Goal: Book appointment/travel/reservation

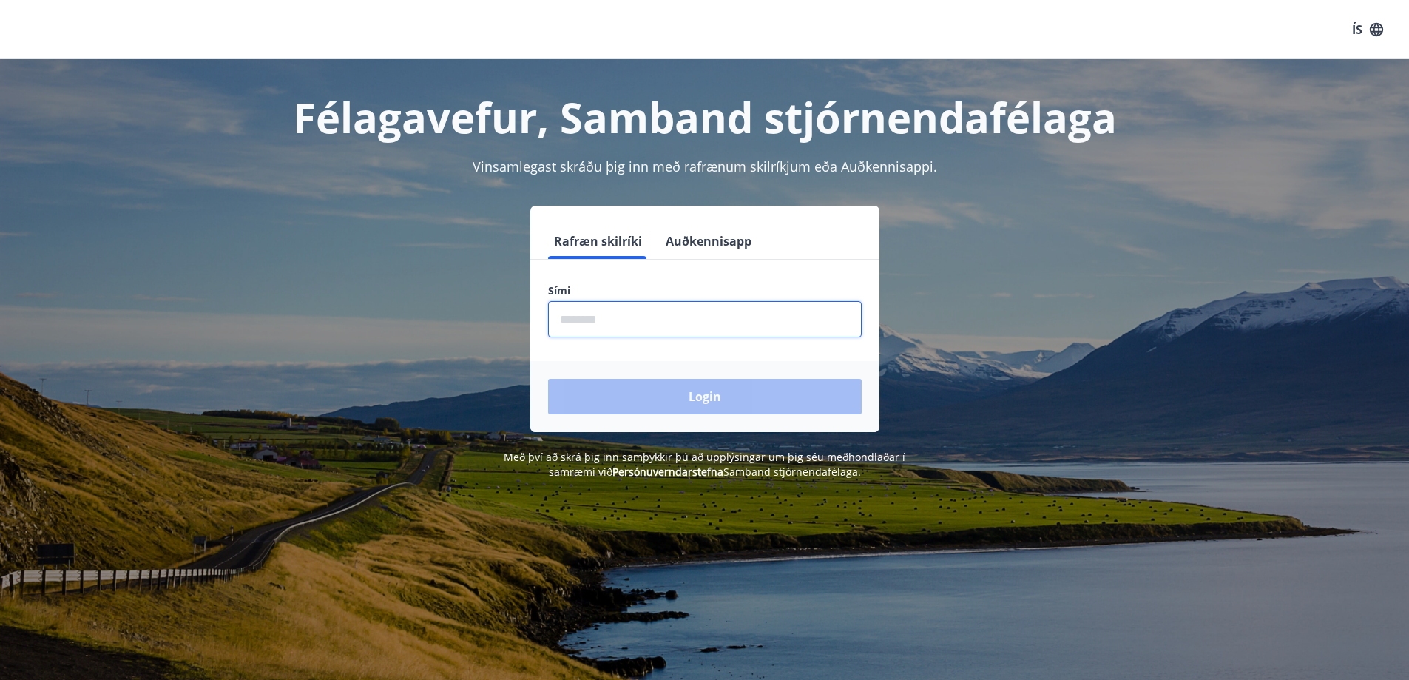
click at [633, 320] on input "phone" at bounding box center [705, 319] width 314 height 36
type input "********"
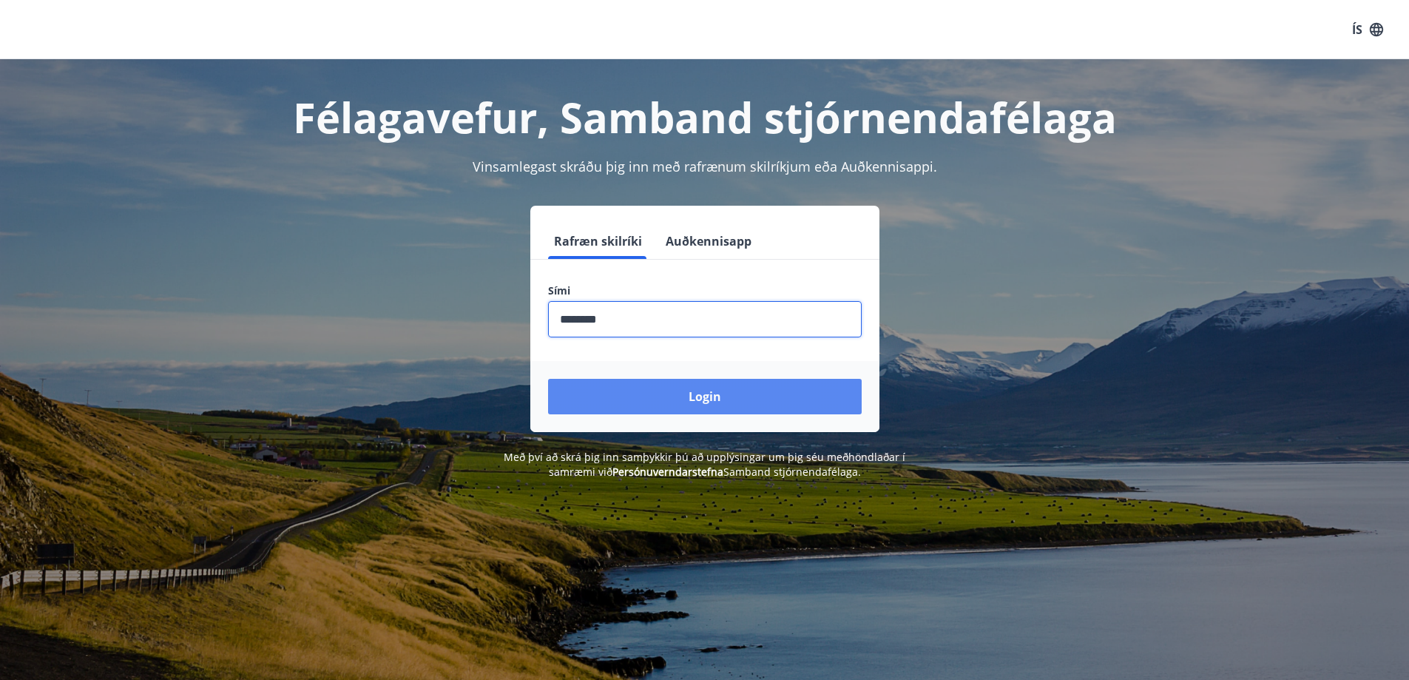
click at [697, 394] on button "Login" at bounding box center [705, 396] width 314 height 35
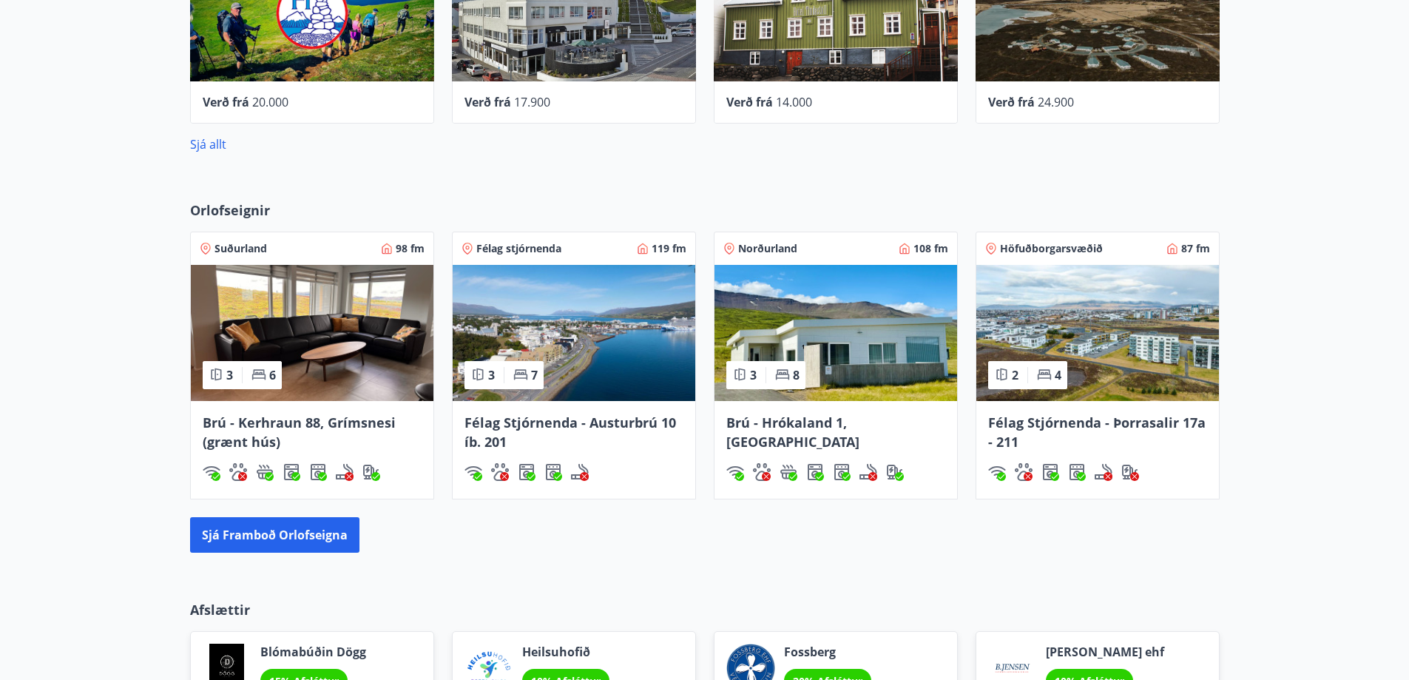
scroll to position [813, 0]
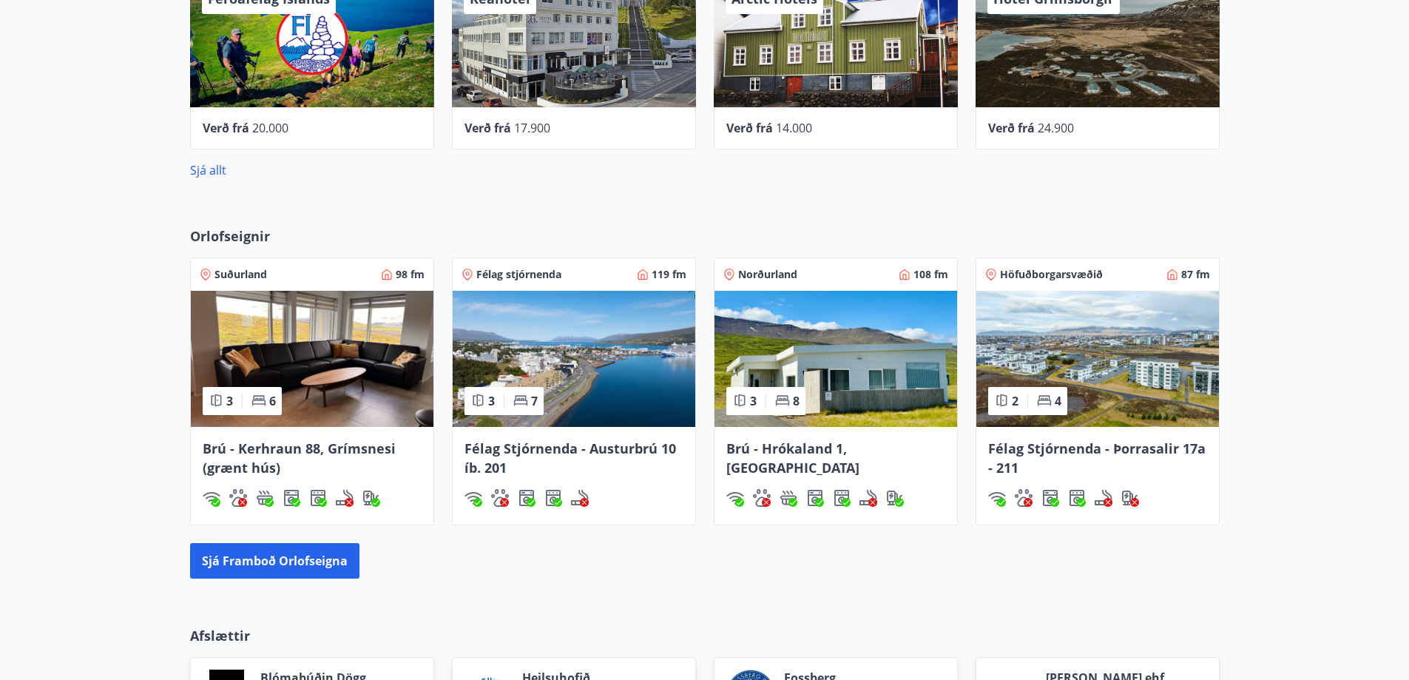
click at [860, 375] on img at bounding box center [835, 359] width 243 height 136
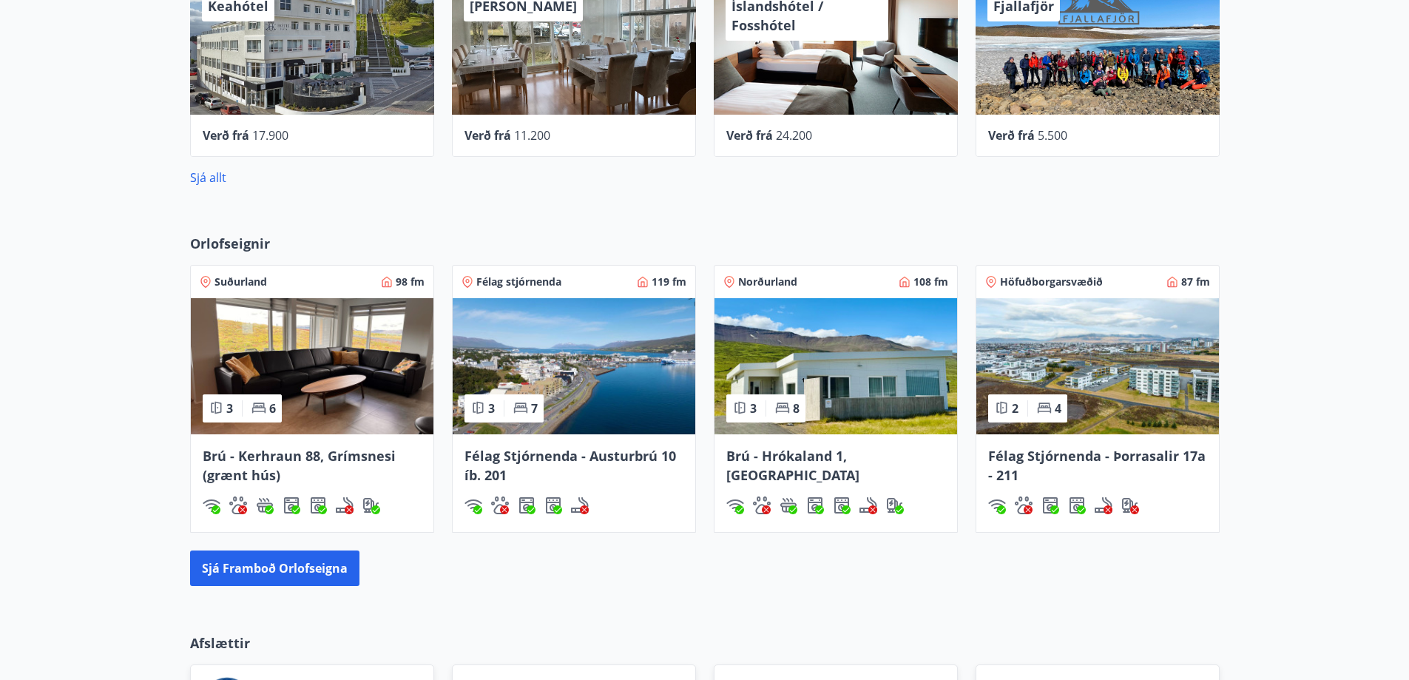
scroll to position [807, 0]
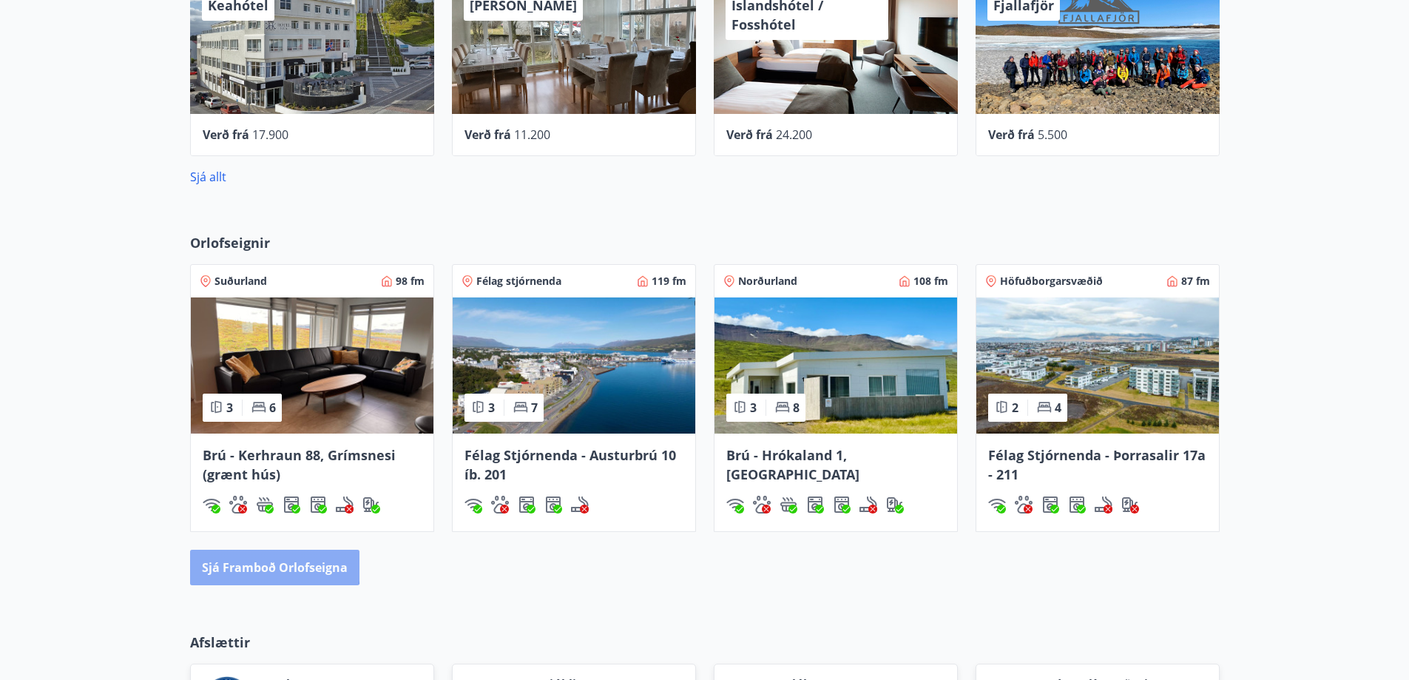
click at [253, 561] on button "Sjá framboð orlofseigna" at bounding box center [274, 566] width 169 height 35
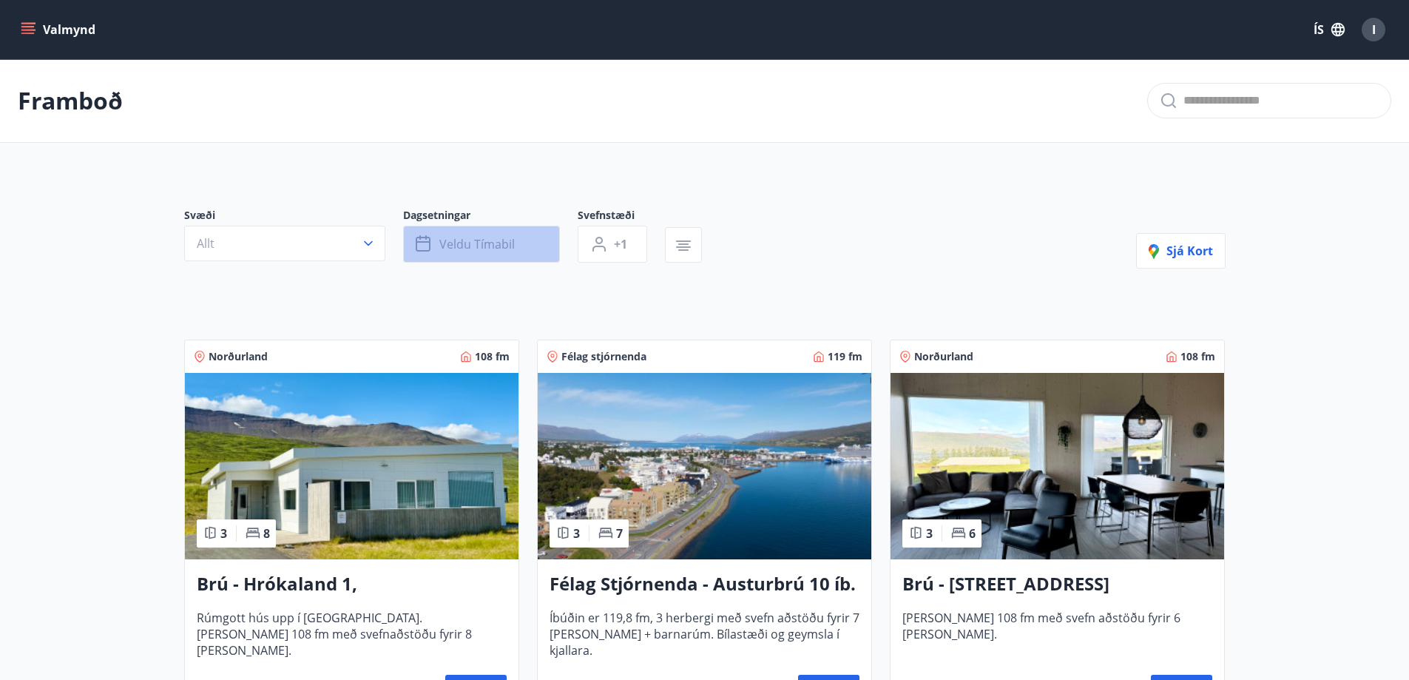
click at [531, 238] on button "Veldu tímabil" at bounding box center [481, 244] width 157 height 37
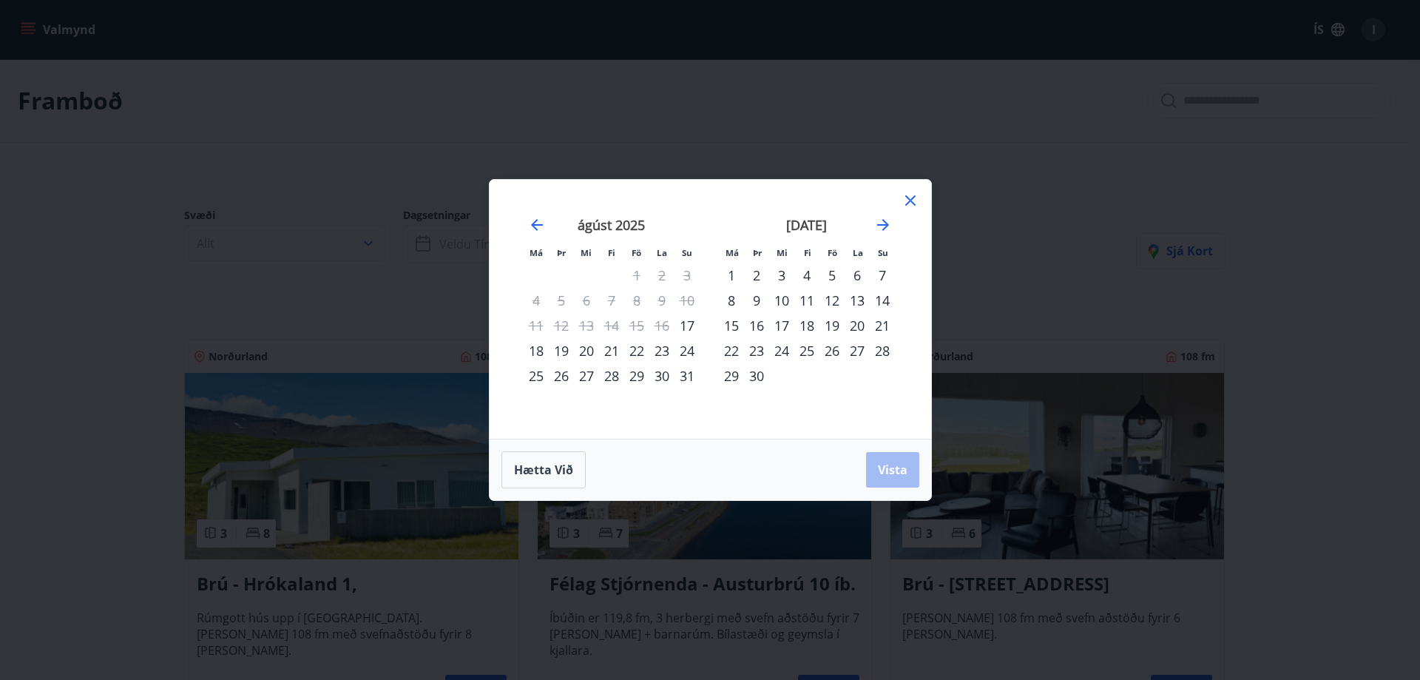
click at [807, 266] on div "4" at bounding box center [806, 275] width 25 height 25
click at [805, 294] on div "11" at bounding box center [806, 300] width 25 height 25
click at [892, 464] on span "Vista" at bounding box center [893, 469] width 30 height 16
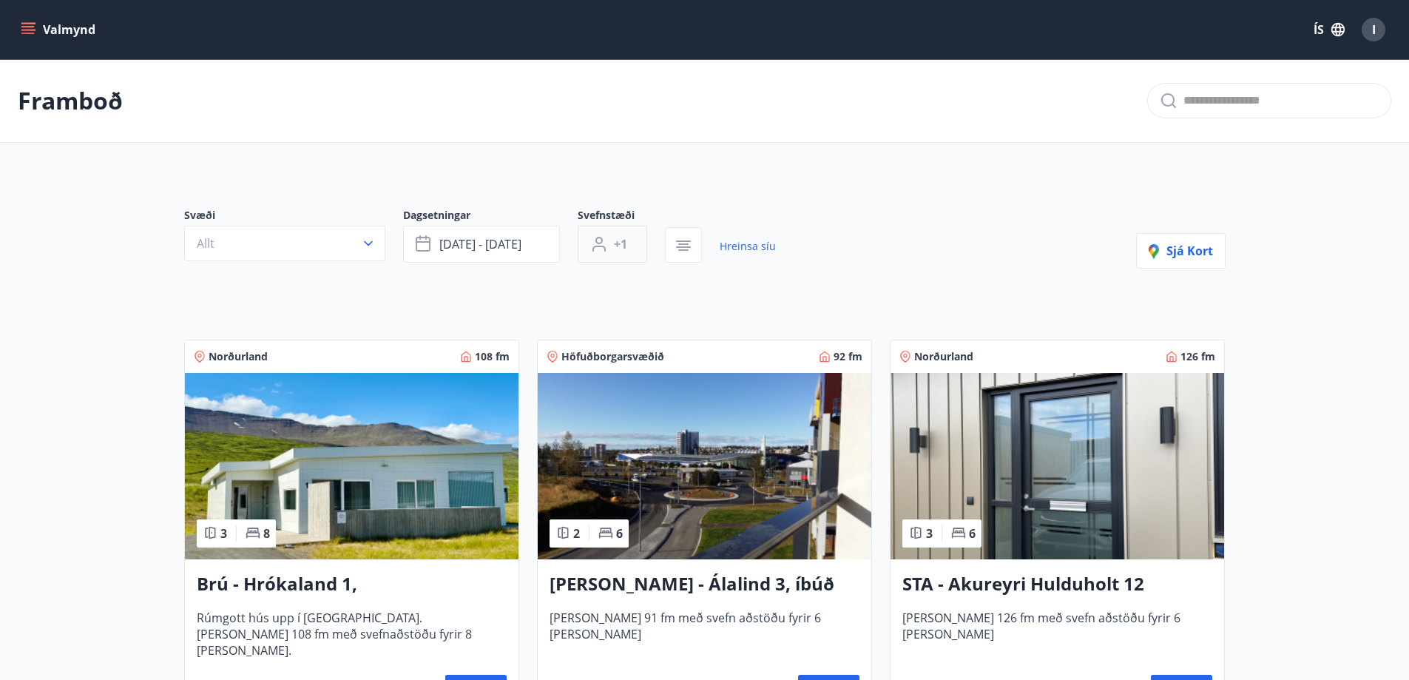
click at [629, 238] on button "+1" at bounding box center [613, 244] width 70 height 37
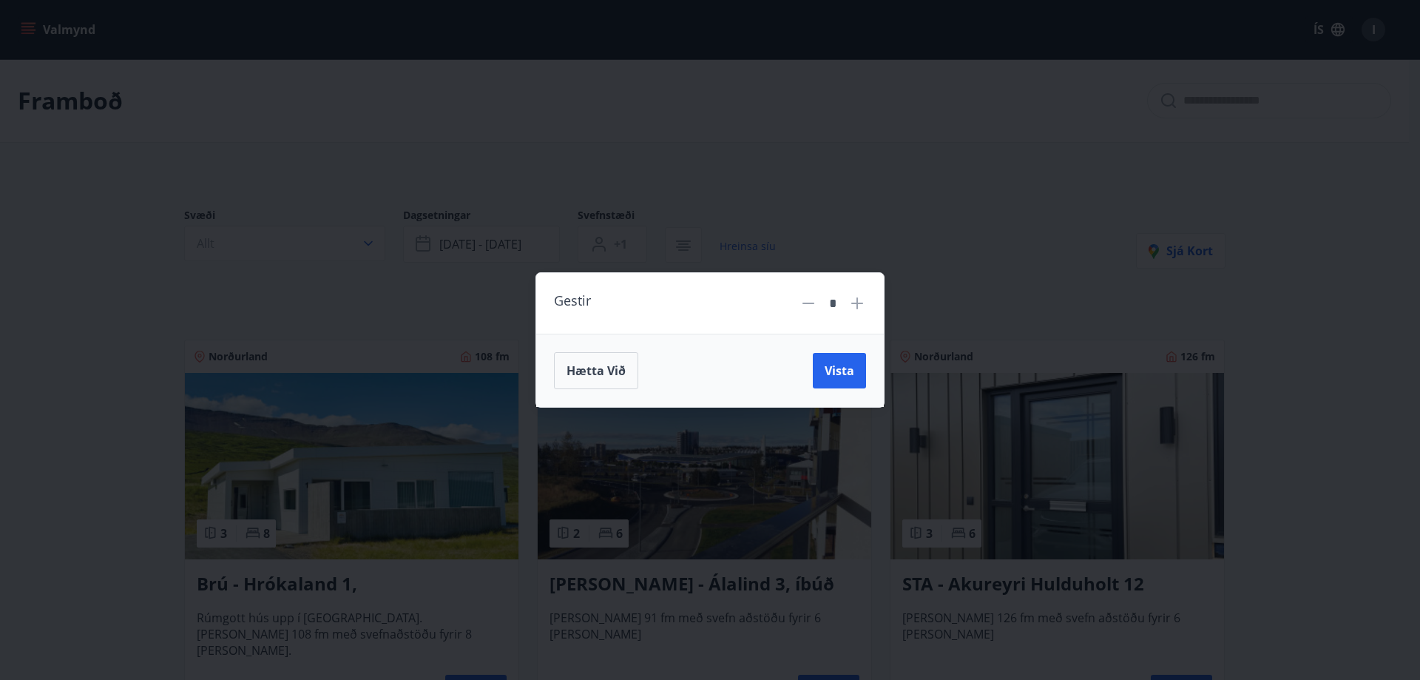
click at [858, 297] on icon at bounding box center [857, 303] width 18 height 18
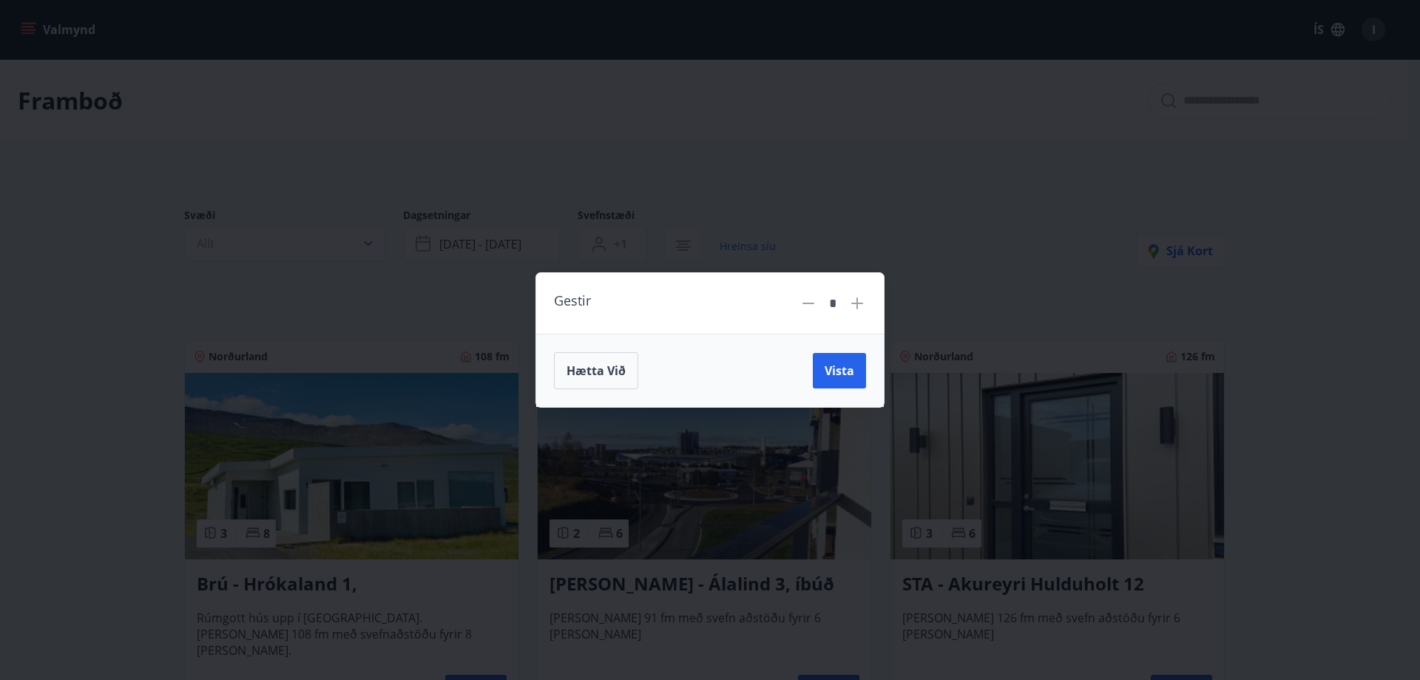
click at [858, 297] on icon at bounding box center [857, 303] width 18 height 18
type input "*"
click at [835, 365] on span "Vista" at bounding box center [840, 370] width 30 height 16
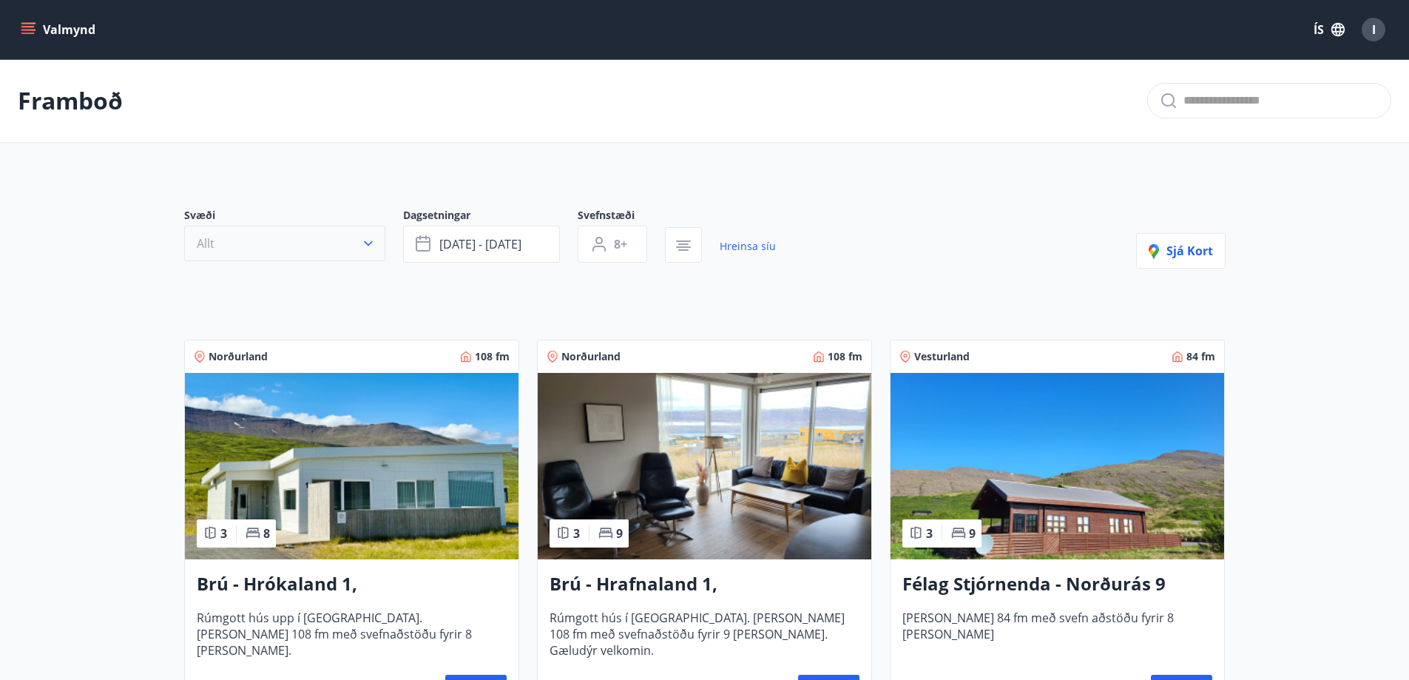
click at [364, 236] on icon "button" at bounding box center [368, 243] width 15 height 15
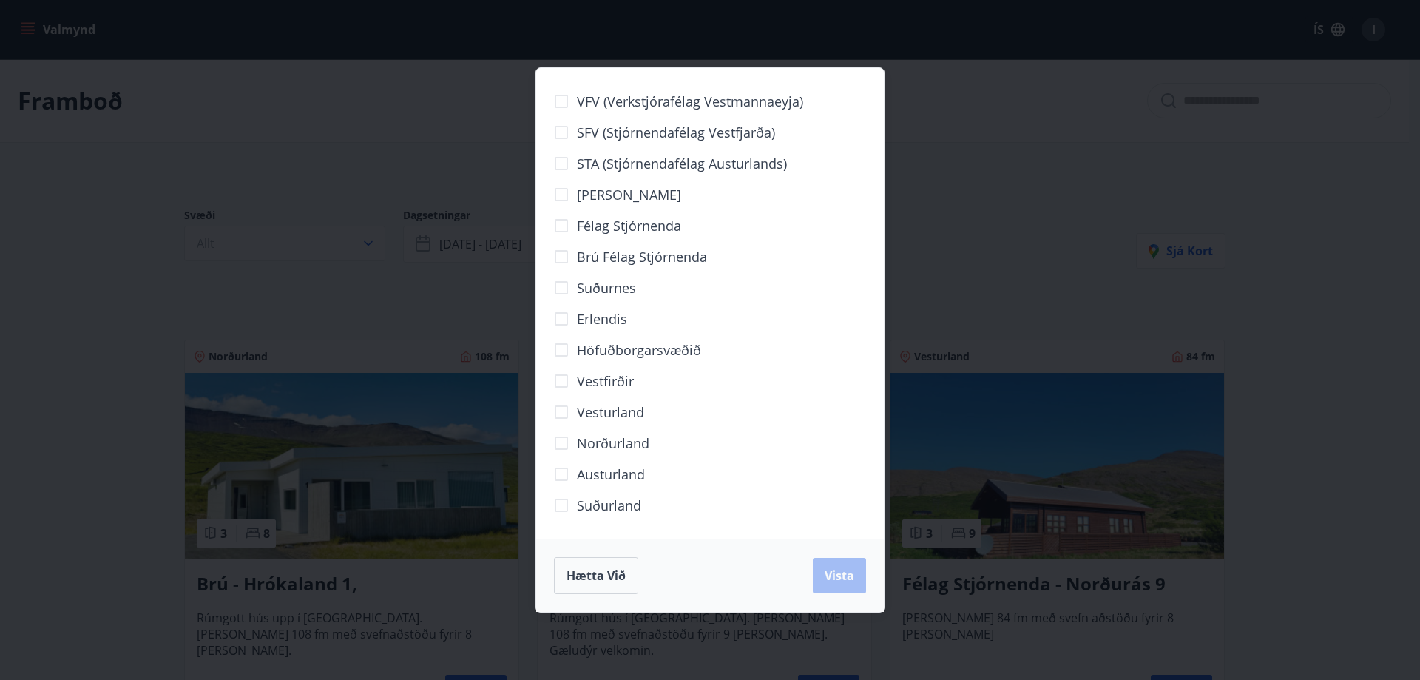
click at [1009, 368] on div "VFV (Verkstjórafélag Vestmannaeyja) SFV (Stjórnendafélag Vestfjarða) STA (Stjór…" at bounding box center [710, 340] width 1420 height 680
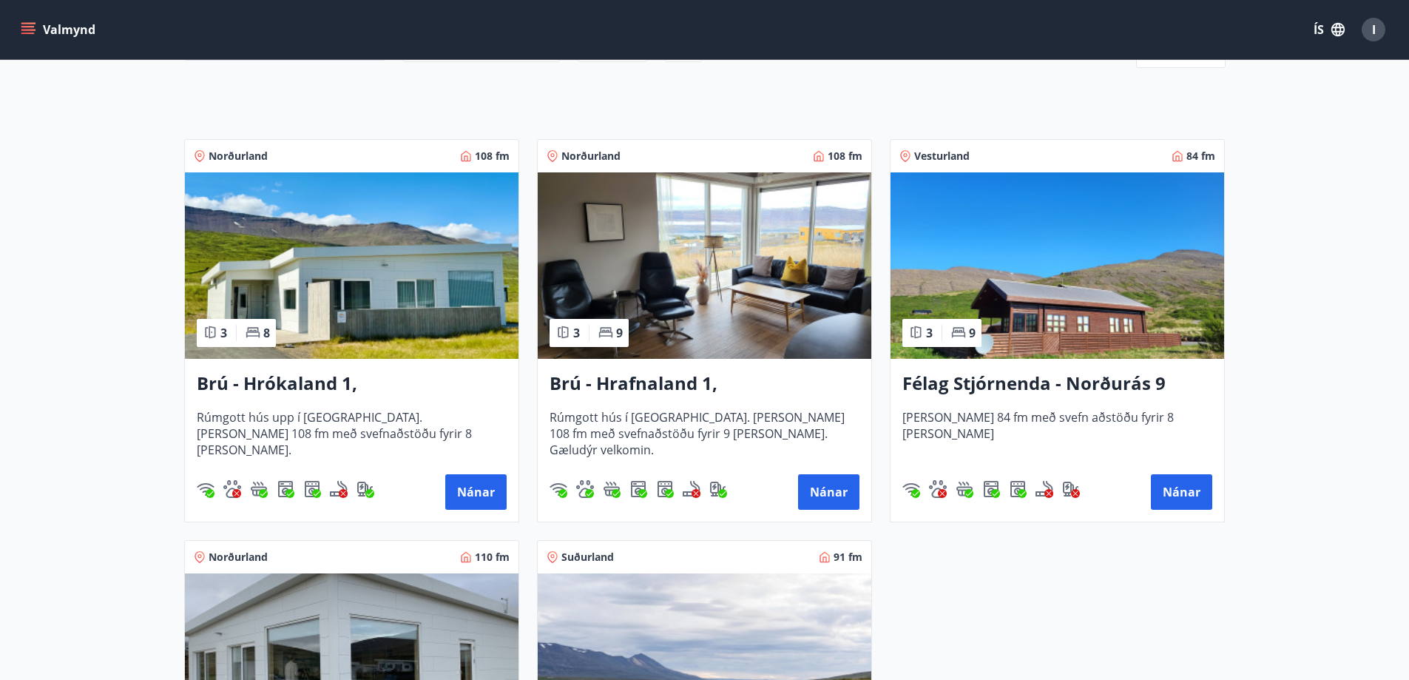
scroll to position [195, 0]
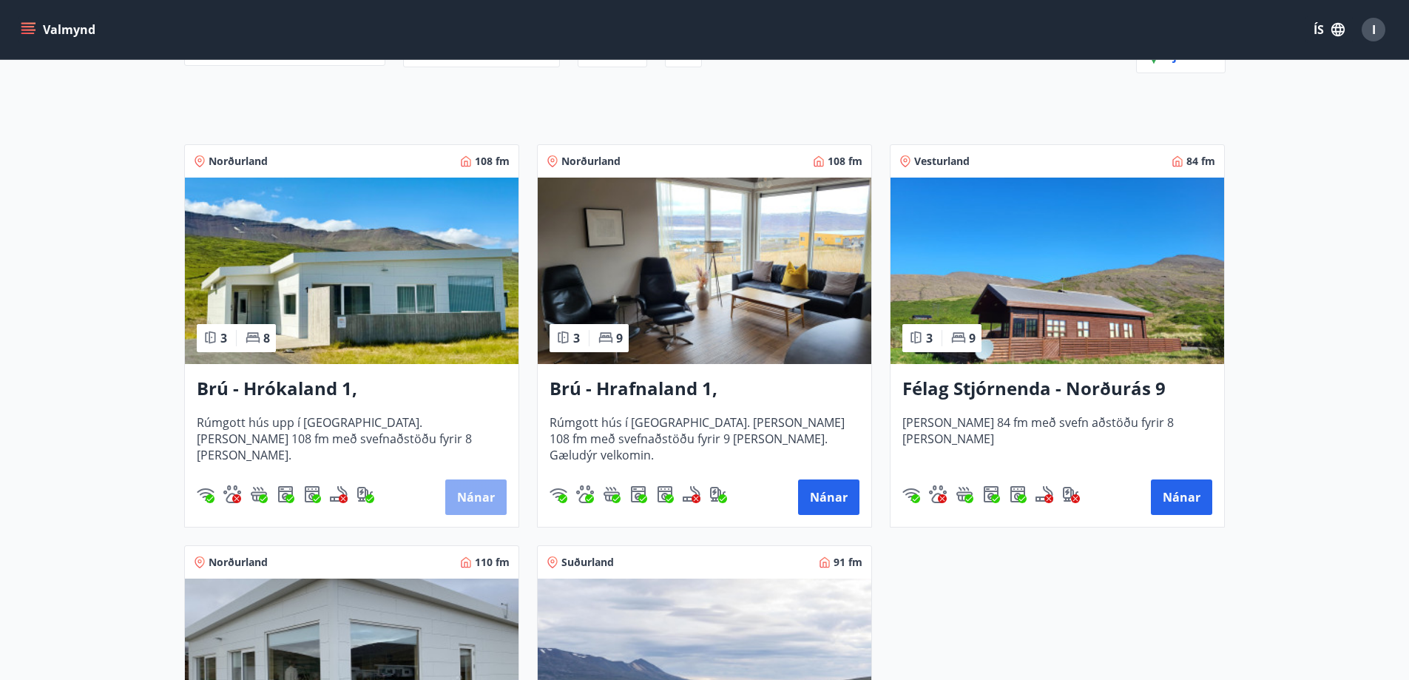
click at [476, 490] on button "Nánar" at bounding box center [475, 496] width 61 height 35
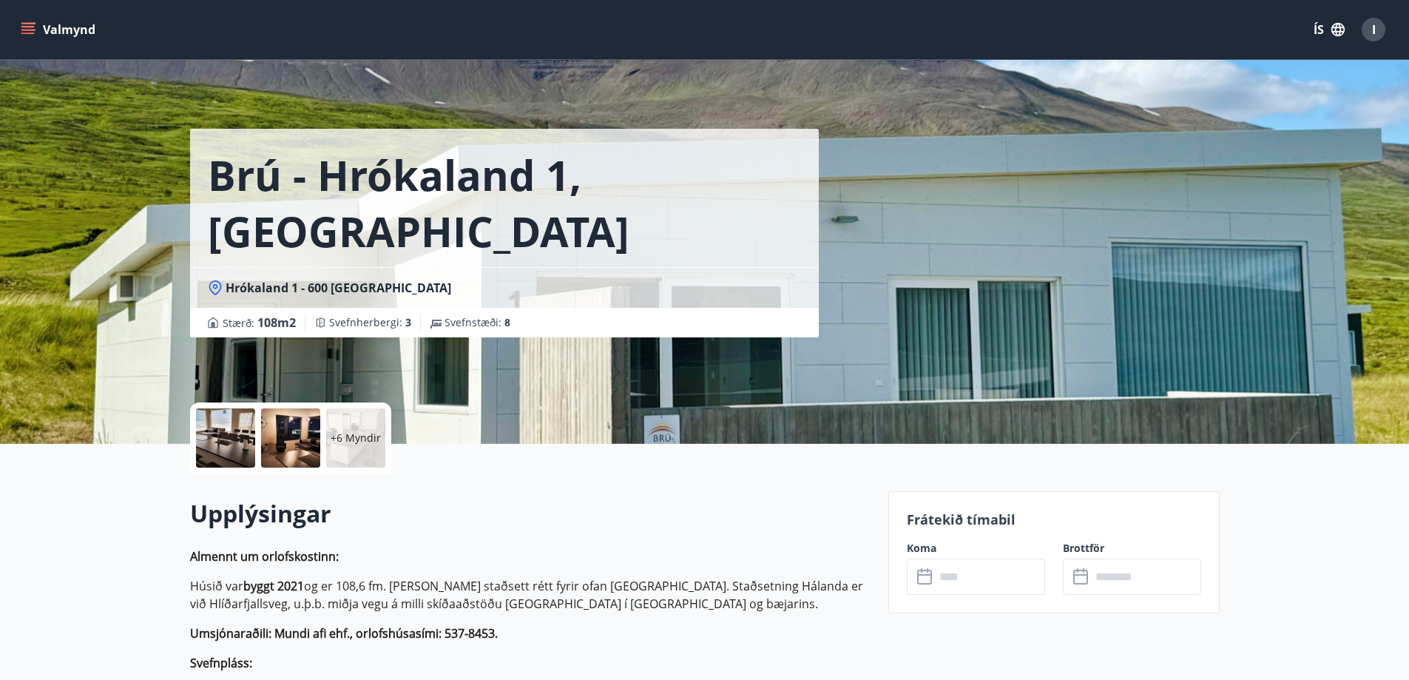
click at [27, 23] on icon "menu" at bounding box center [29, 23] width 16 height 1
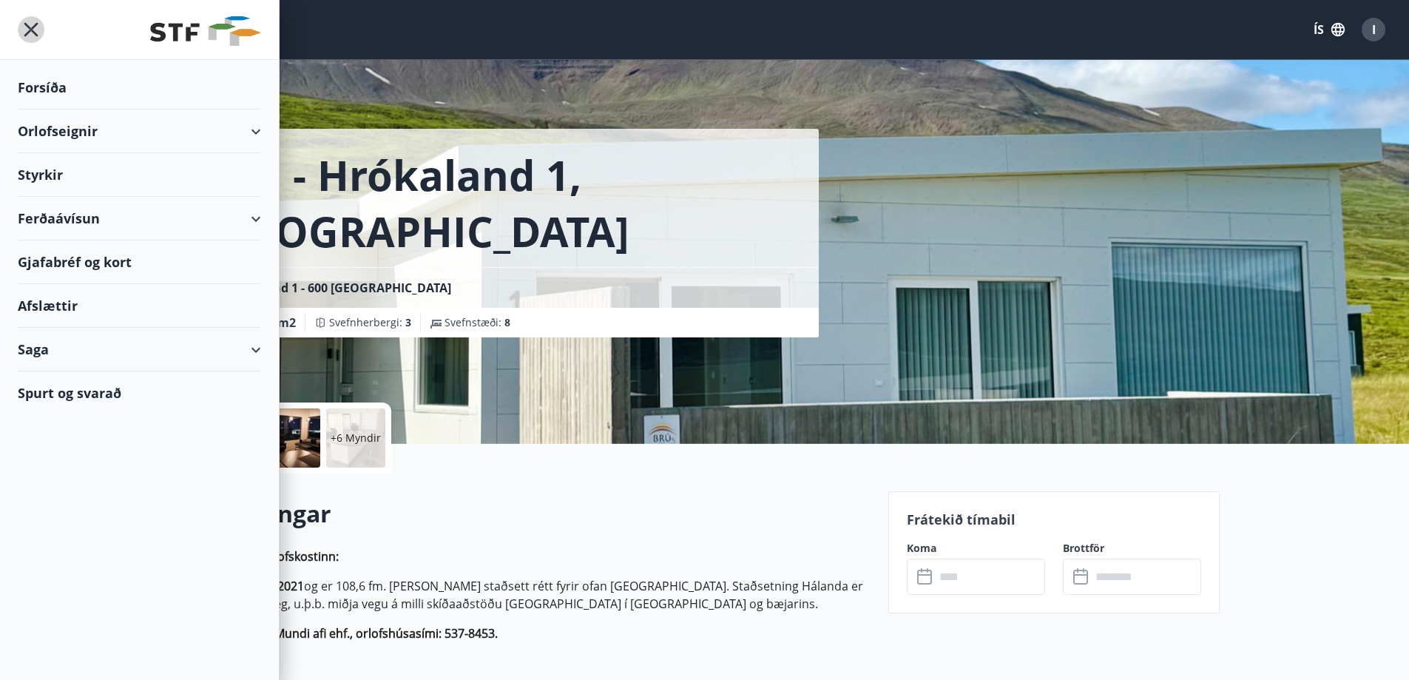
click at [31, 23] on icon "menu" at bounding box center [31, 29] width 27 height 27
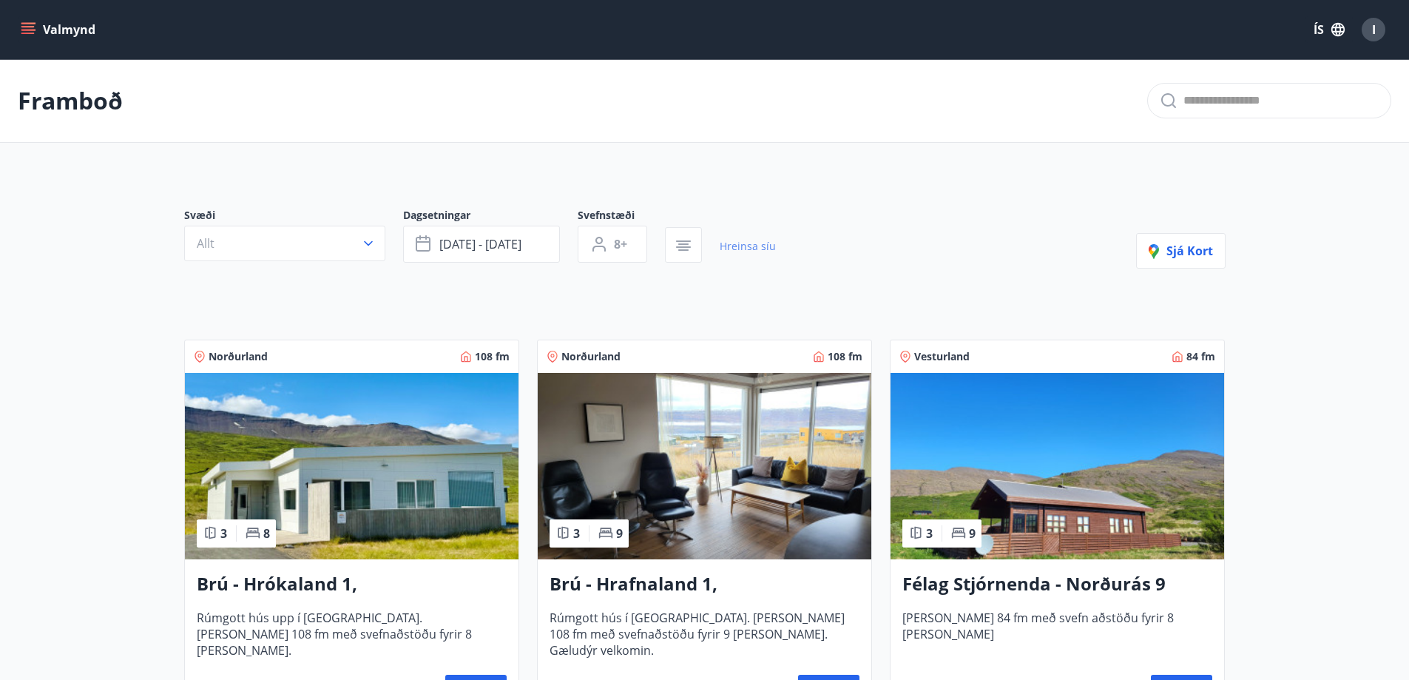
click at [735, 237] on link "Hreinsa síu" at bounding box center [748, 246] width 56 height 33
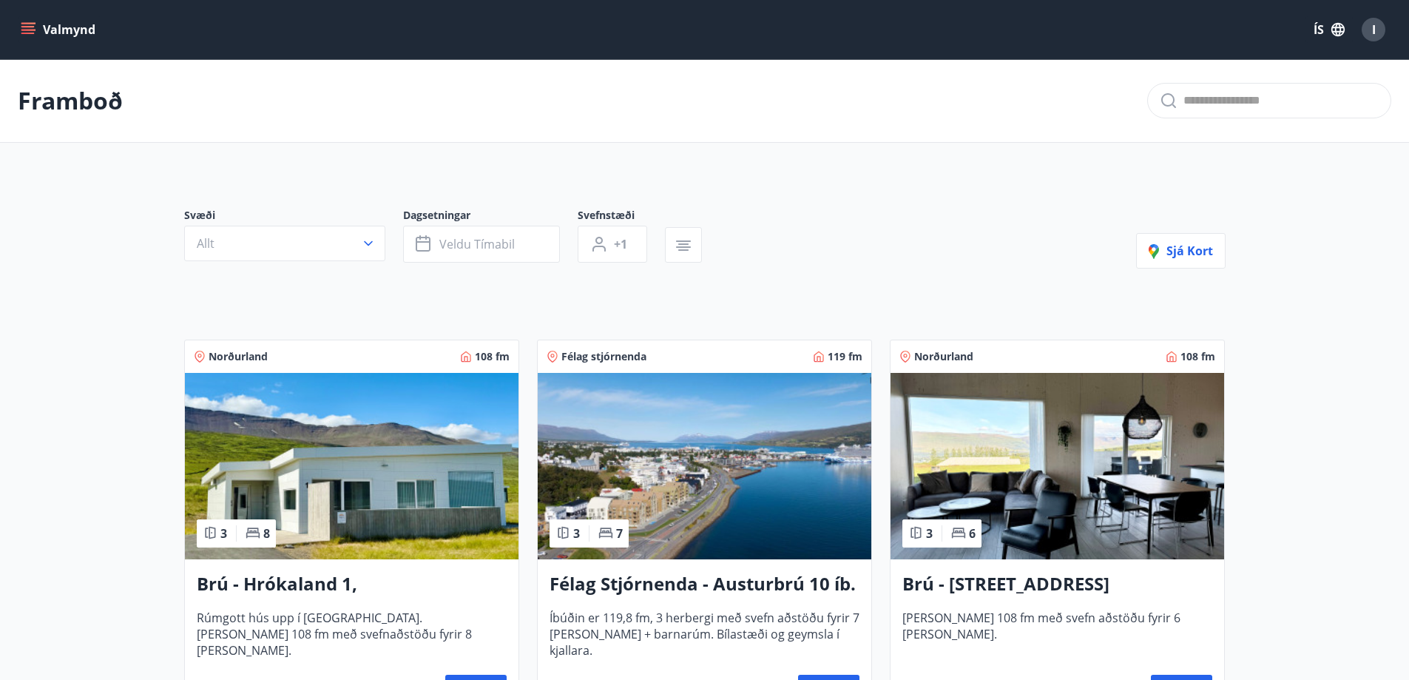
type input "*"
click at [38, 24] on button "Valmynd" at bounding box center [60, 29] width 84 height 27
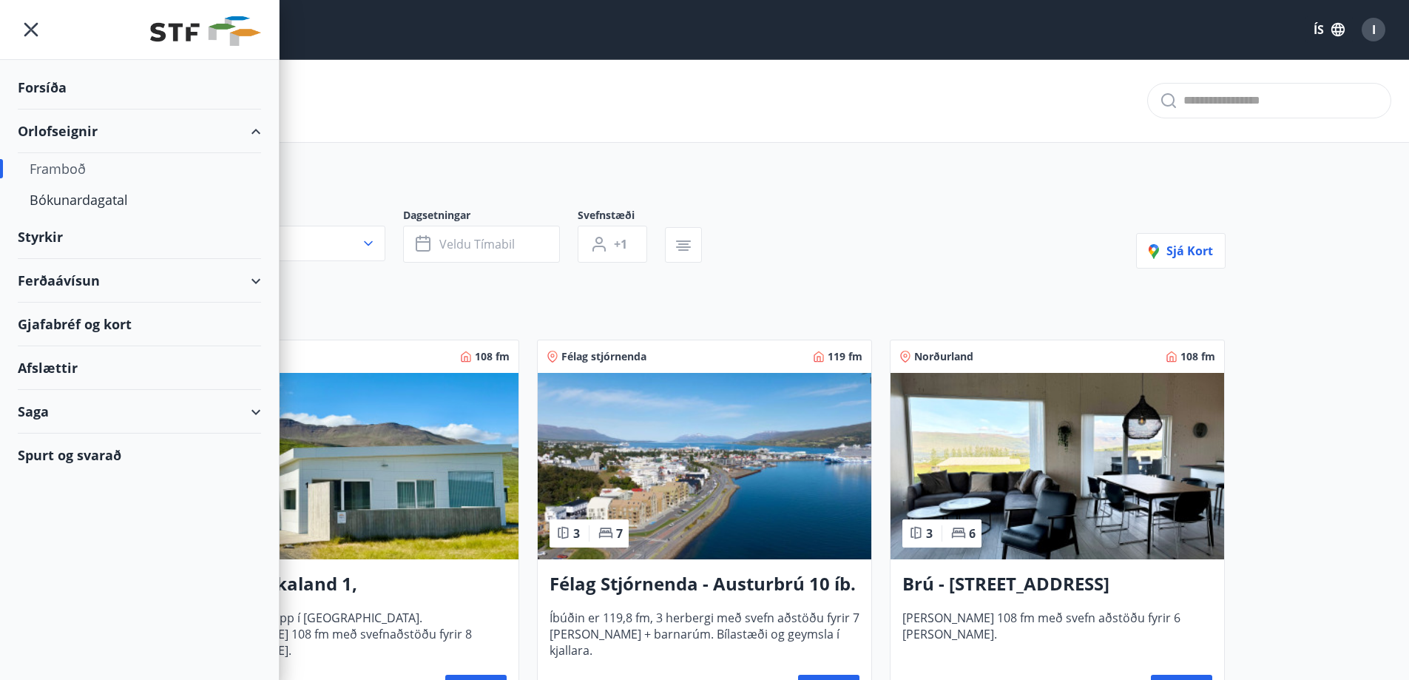
click at [148, 74] on div "Forsíða" at bounding box center [139, 88] width 243 height 44
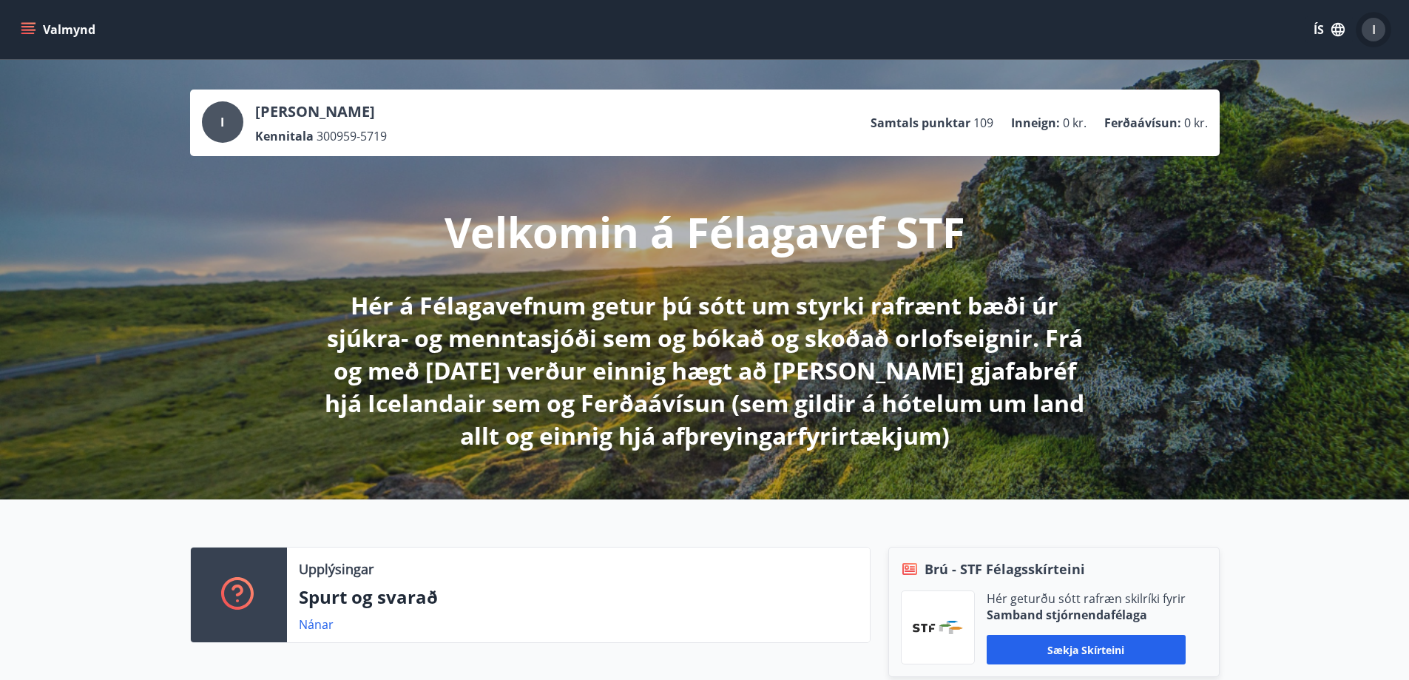
click at [1373, 22] on span "I" at bounding box center [1374, 29] width 4 height 16
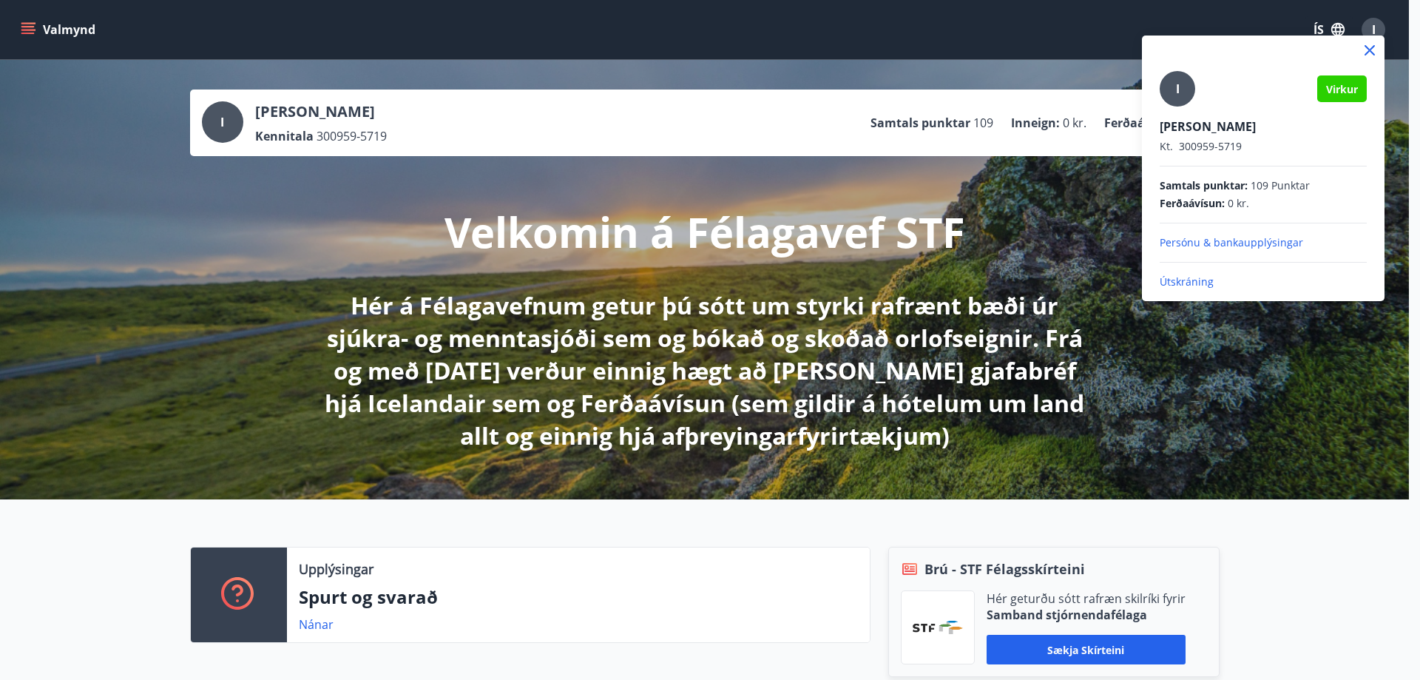
click at [1234, 408] on div at bounding box center [710, 340] width 1420 height 680
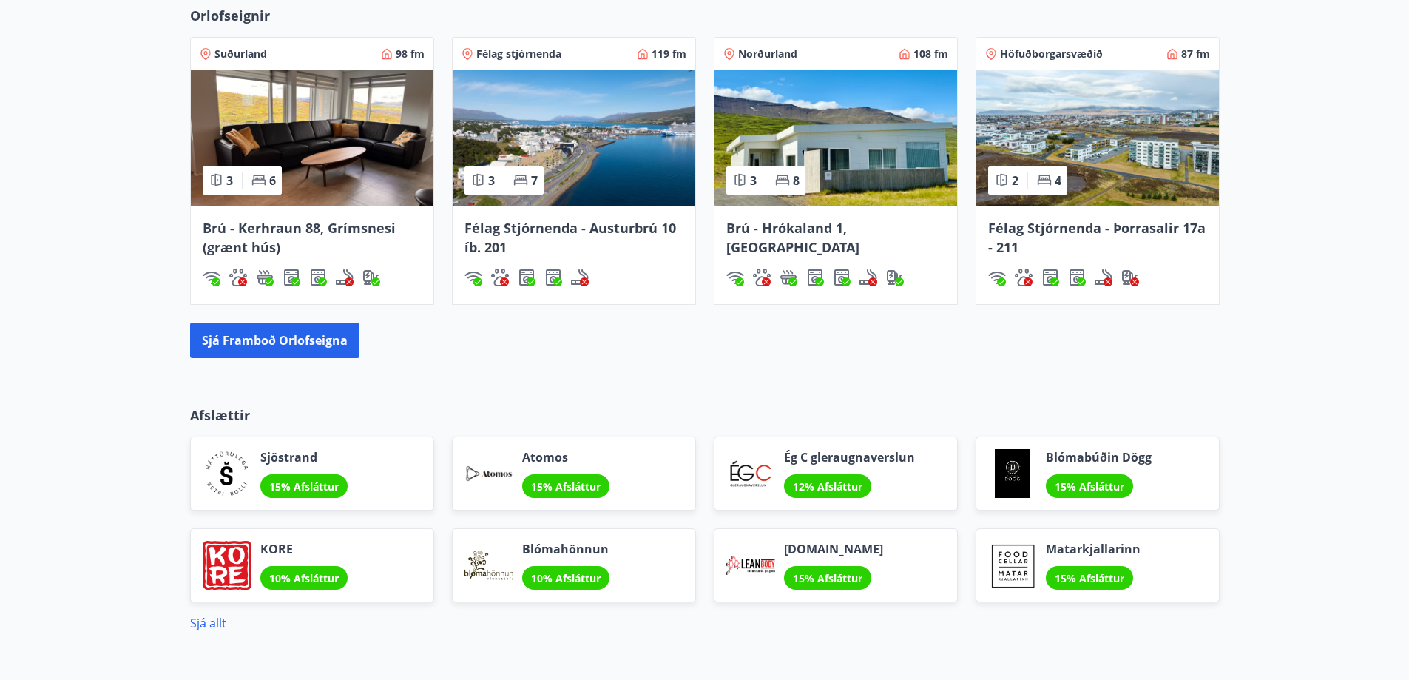
scroll to position [1035, 0]
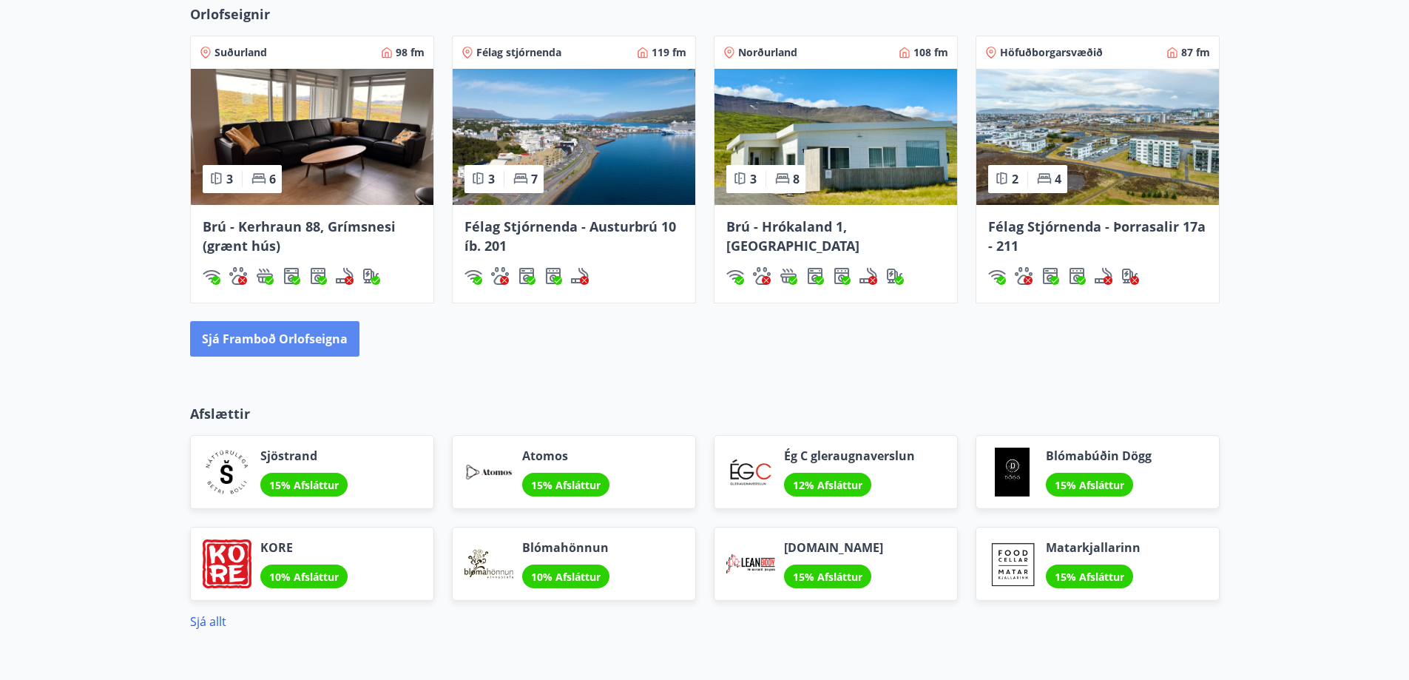
click at [285, 332] on button "Sjá framboð orlofseigna" at bounding box center [274, 338] width 169 height 35
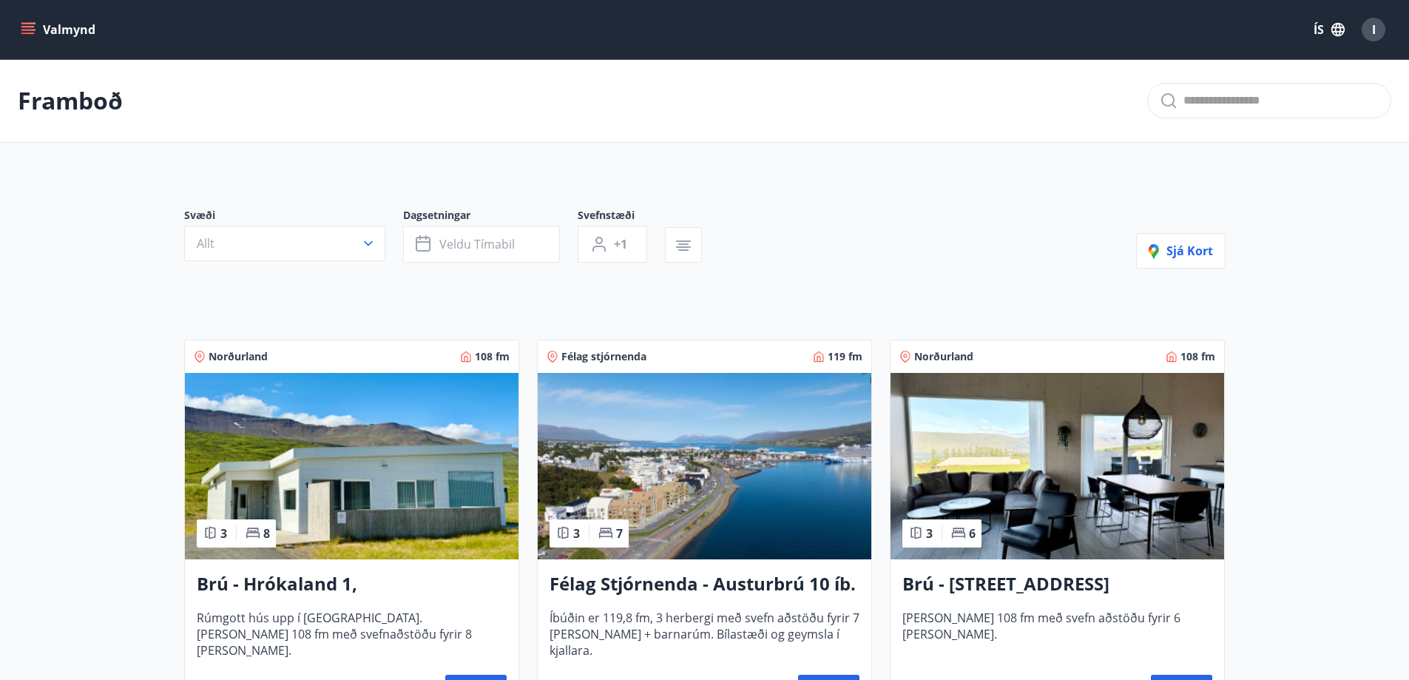
click at [21, 17] on button "Valmynd" at bounding box center [60, 29] width 84 height 27
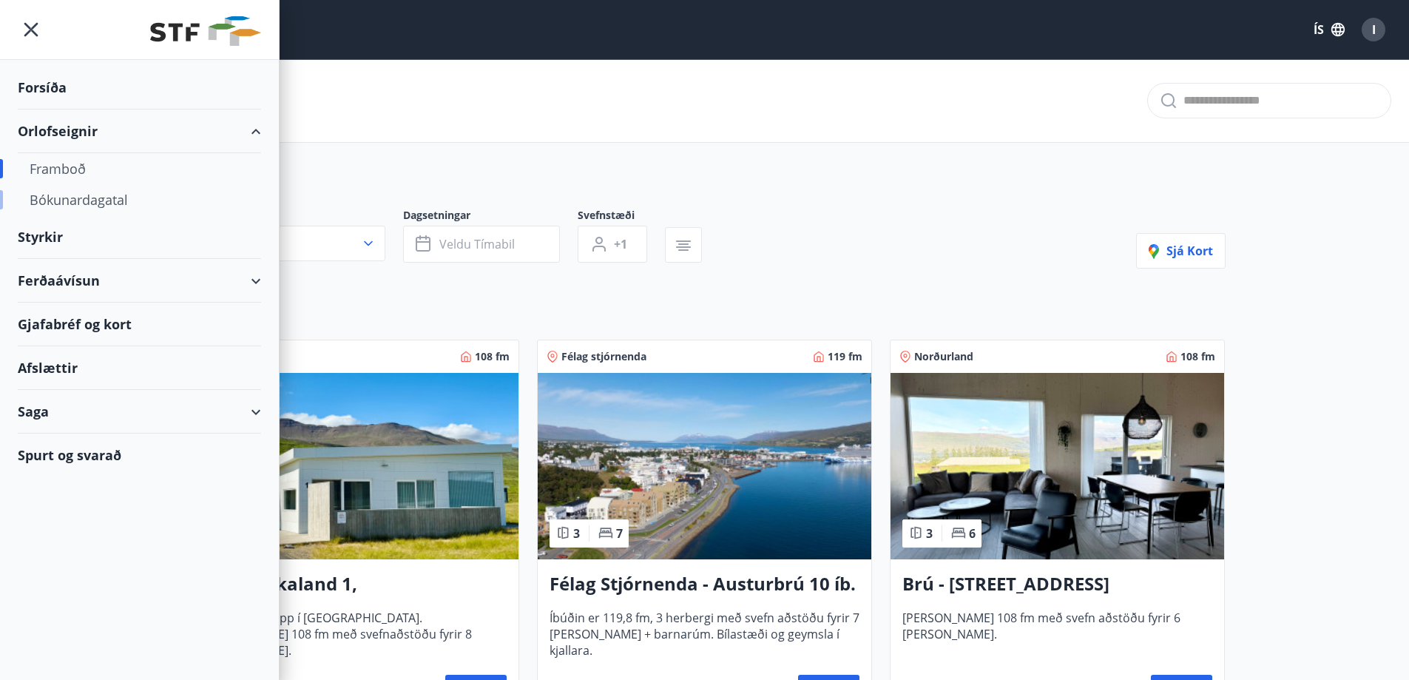
click at [86, 194] on div "Bókunardagatal" at bounding box center [140, 199] width 220 height 31
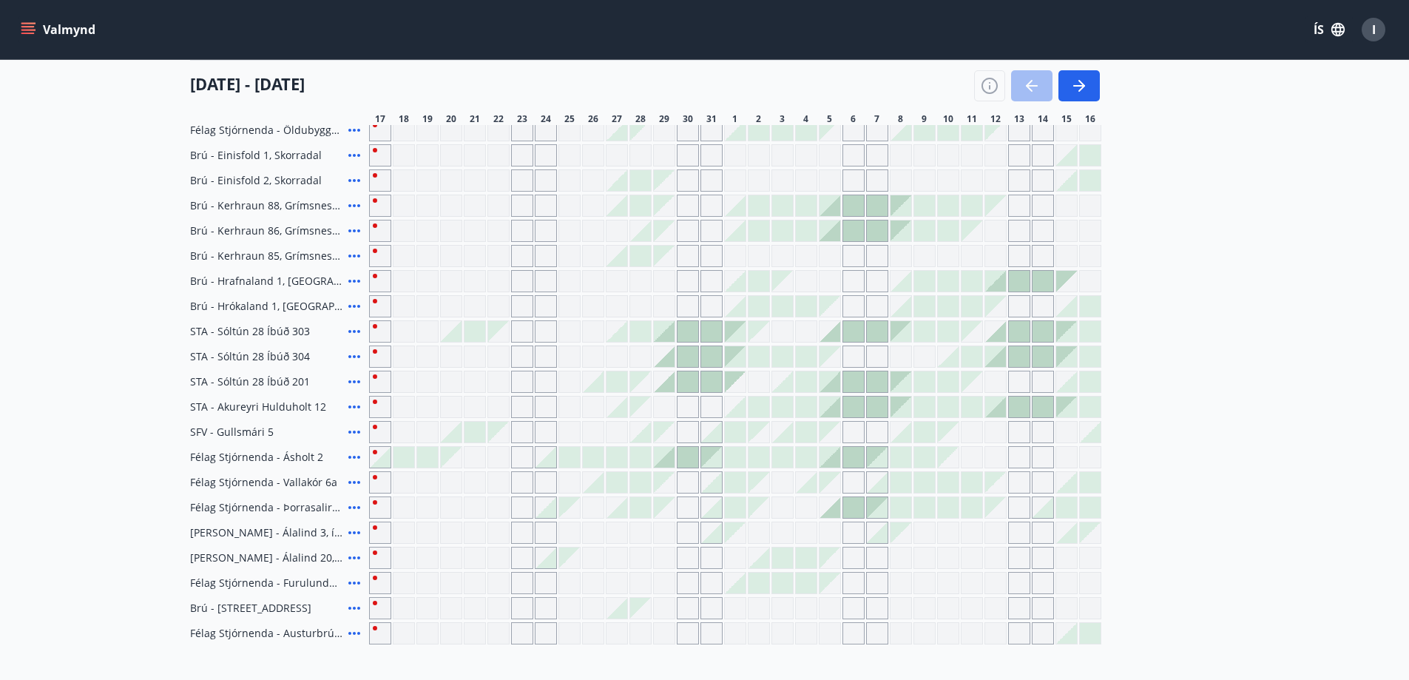
scroll to position [305, 0]
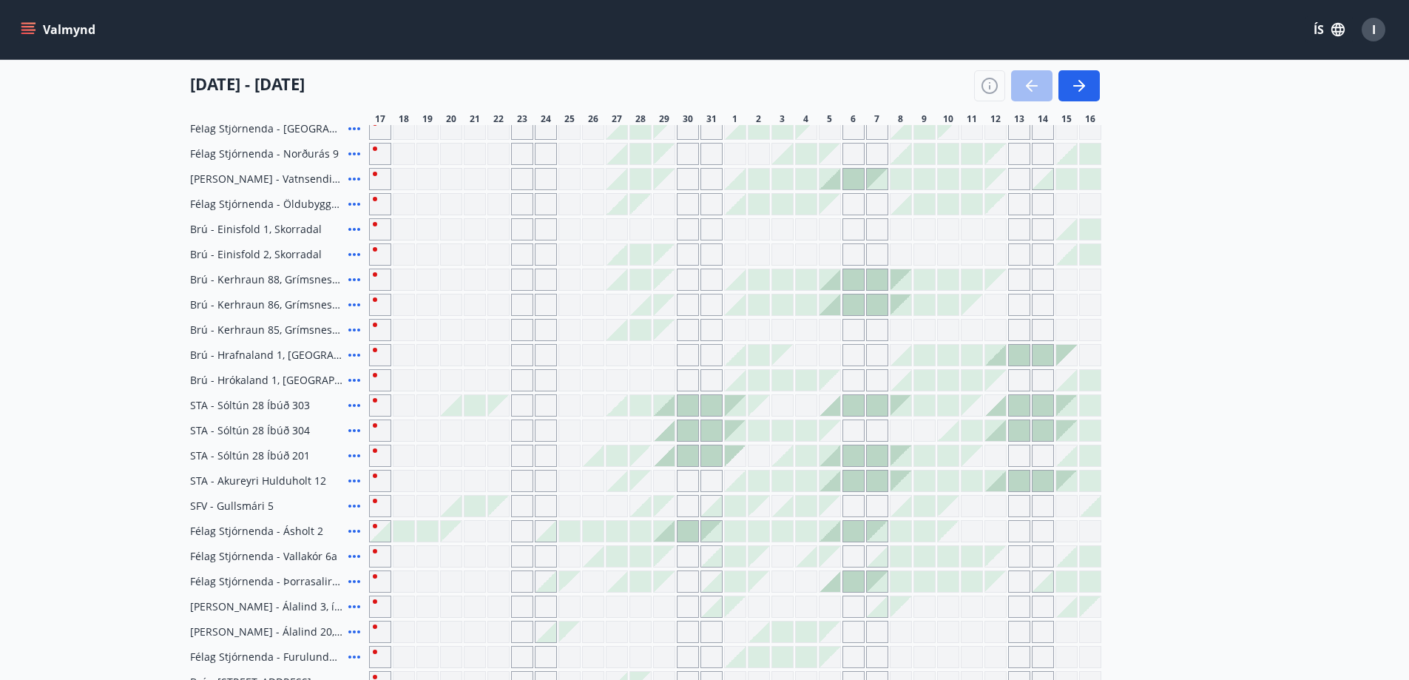
click at [751, 373] on div at bounding box center [758, 380] width 21 height 21
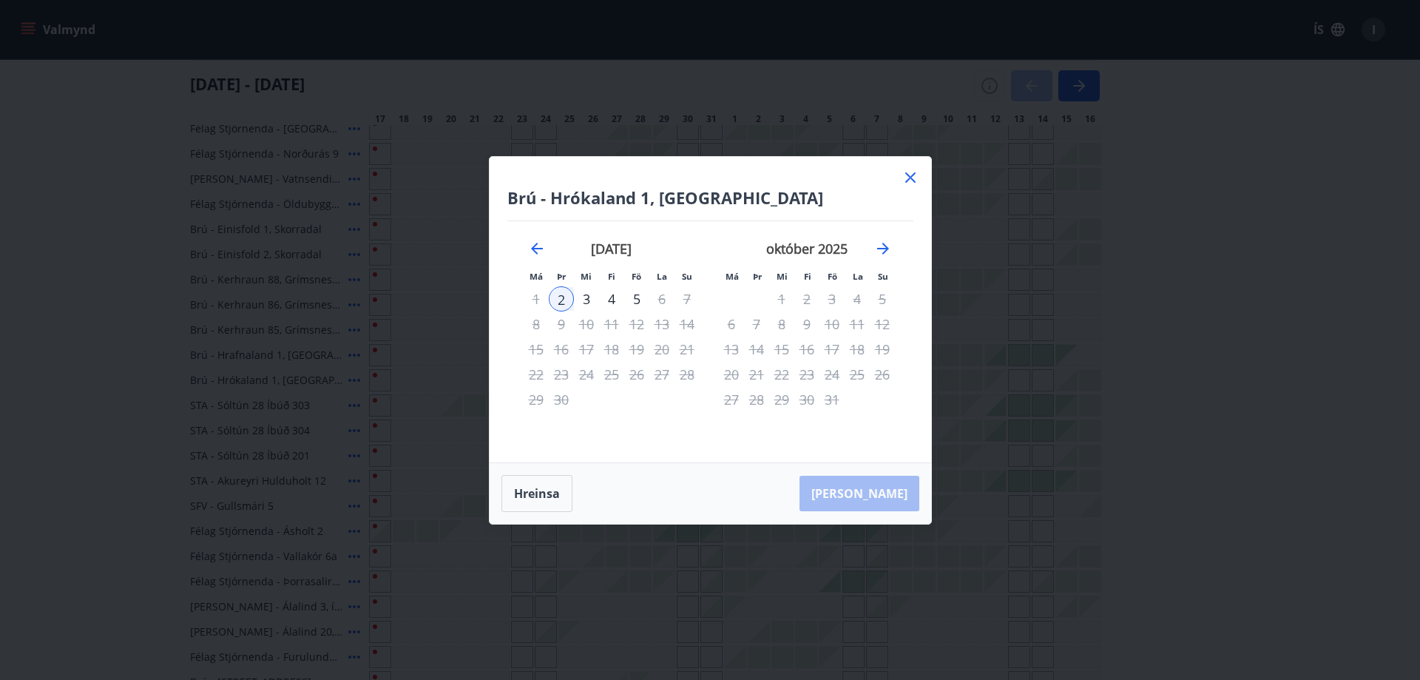
click at [585, 293] on div "3" at bounding box center [586, 298] width 25 height 25
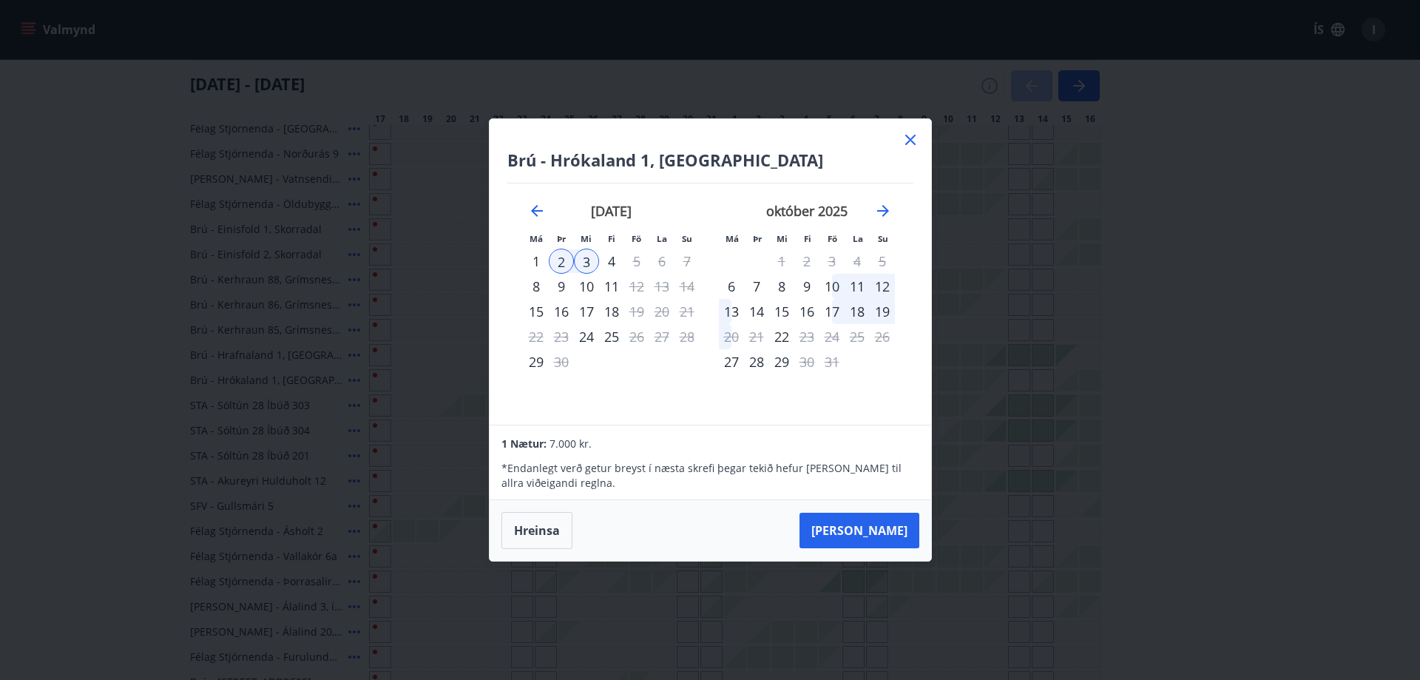
click at [609, 254] on div "4" at bounding box center [611, 260] width 25 height 25
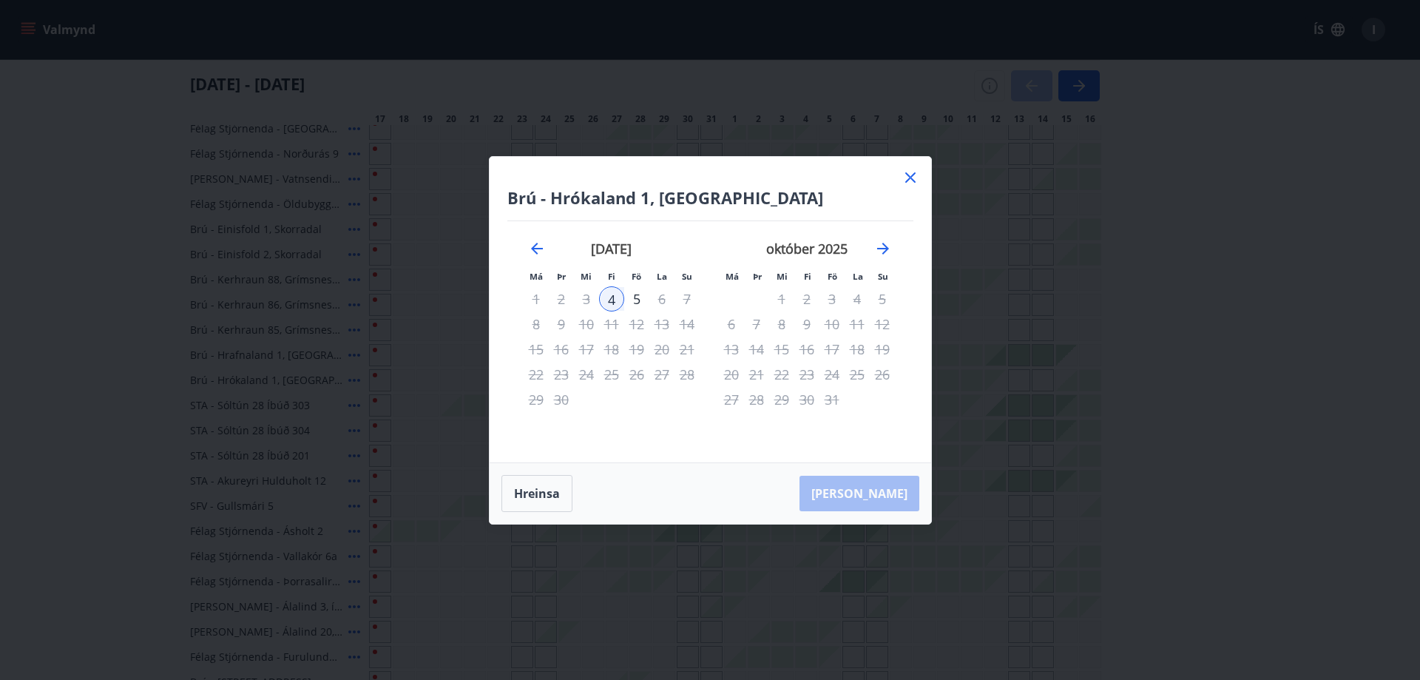
click at [660, 294] on div "6" at bounding box center [661, 298] width 25 height 25
click at [632, 294] on div "5" at bounding box center [636, 298] width 25 height 25
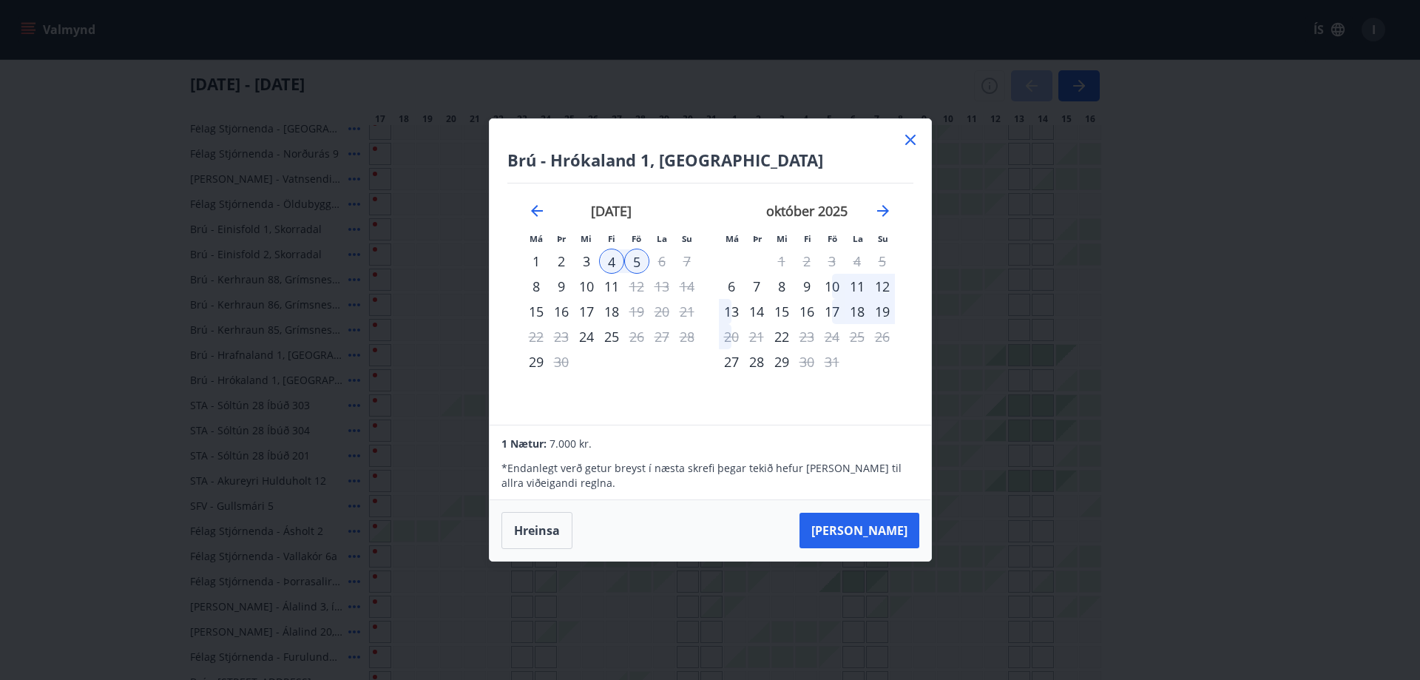
click at [583, 254] on div "3" at bounding box center [586, 260] width 25 height 25
click at [549, 253] on div "2" at bounding box center [561, 260] width 25 height 25
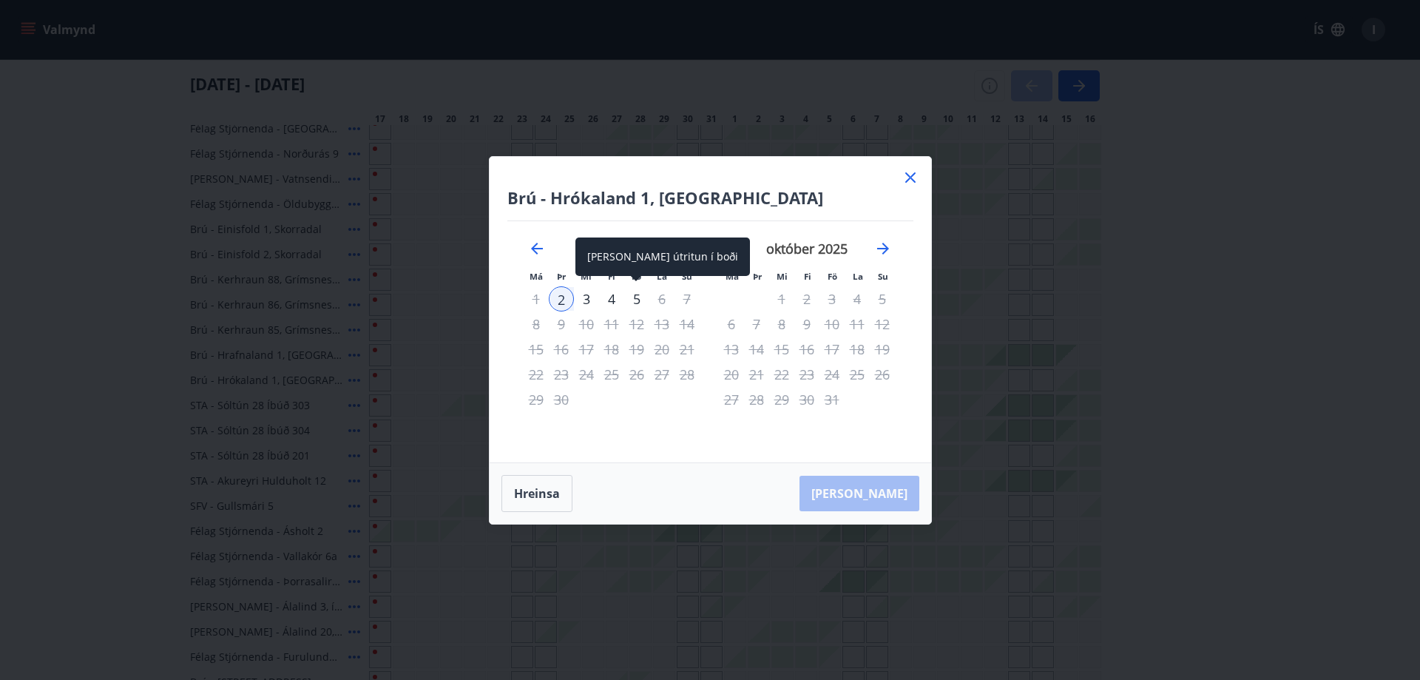
click at [637, 292] on div "5" at bounding box center [636, 298] width 25 height 25
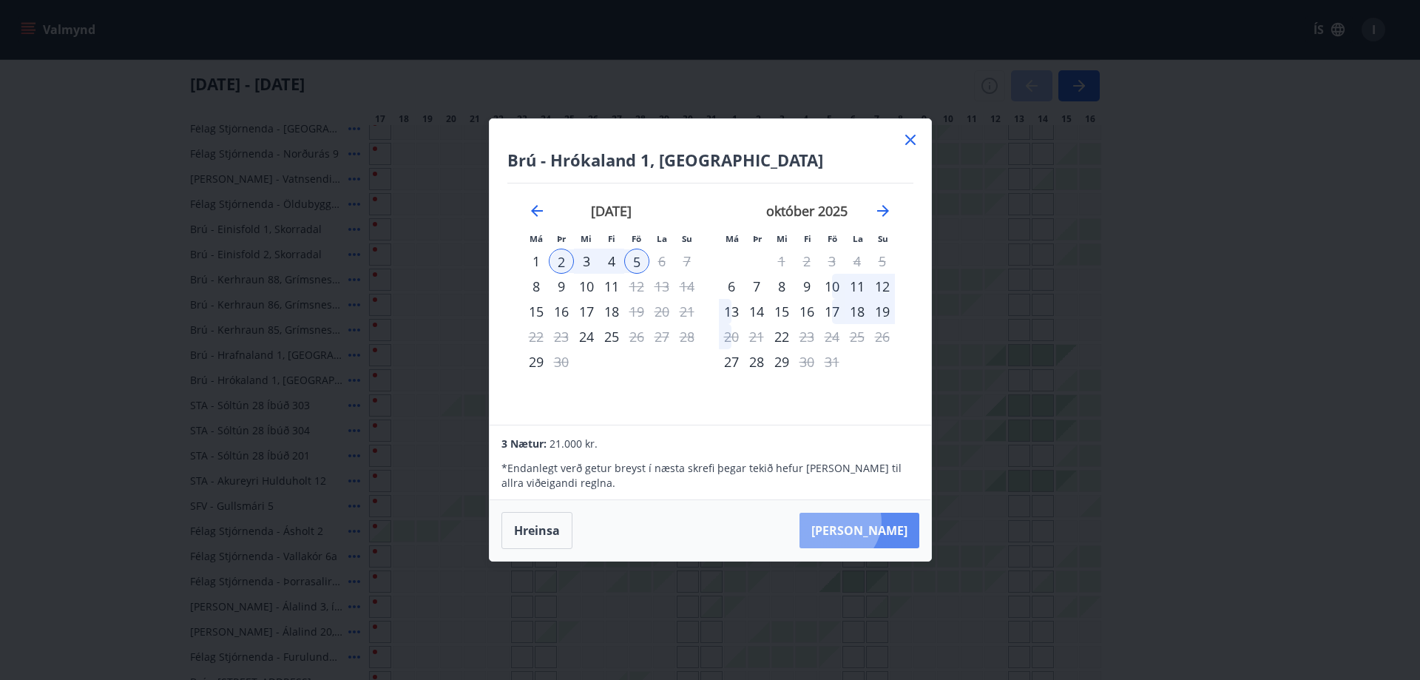
click at [880, 521] on button "[PERSON_NAME]" at bounding box center [859, 530] width 120 height 35
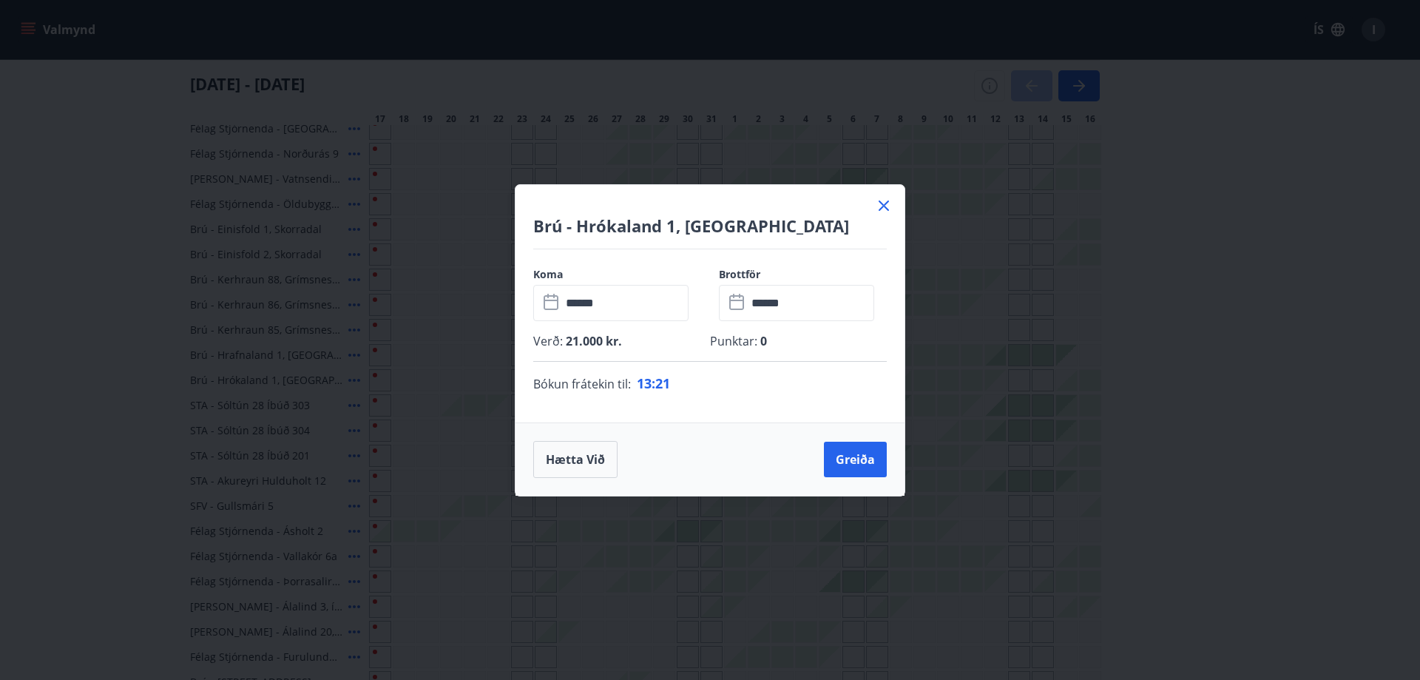
click at [883, 199] on icon at bounding box center [884, 206] width 18 height 18
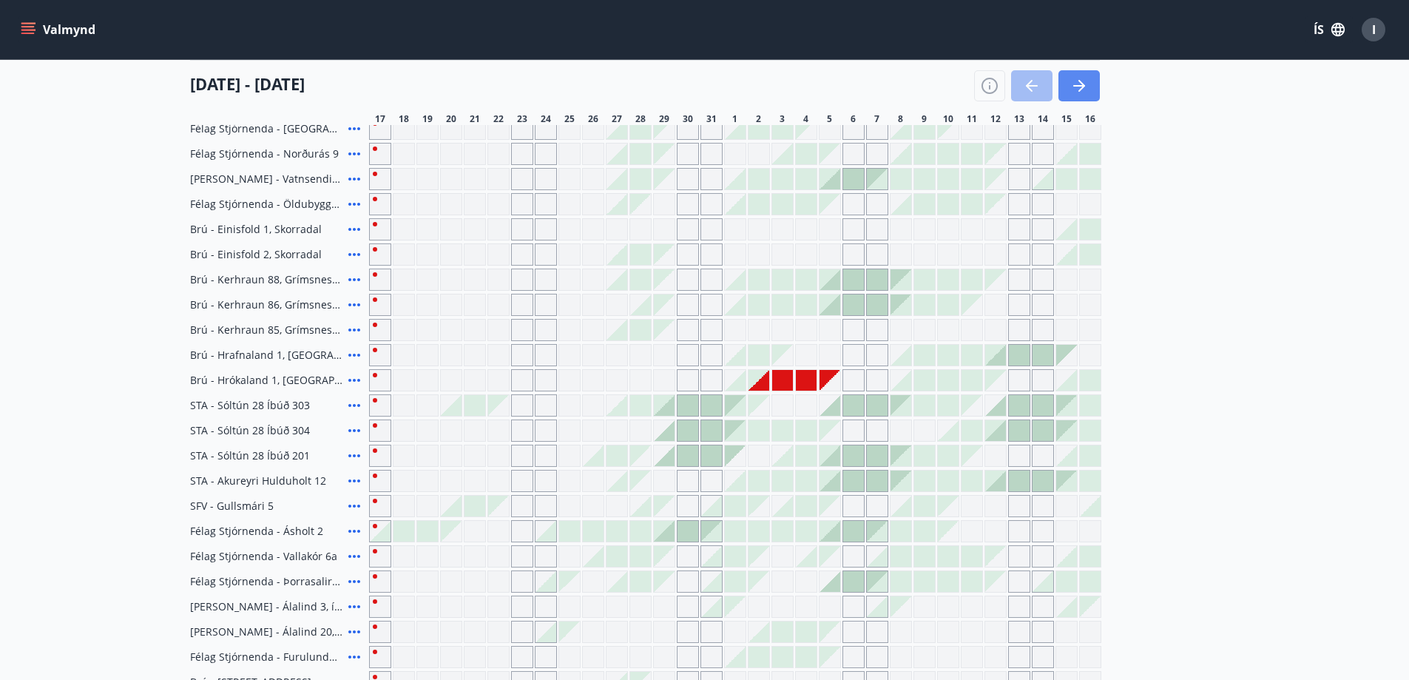
click at [1074, 77] on icon "button" at bounding box center [1079, 86] width 18 height 18
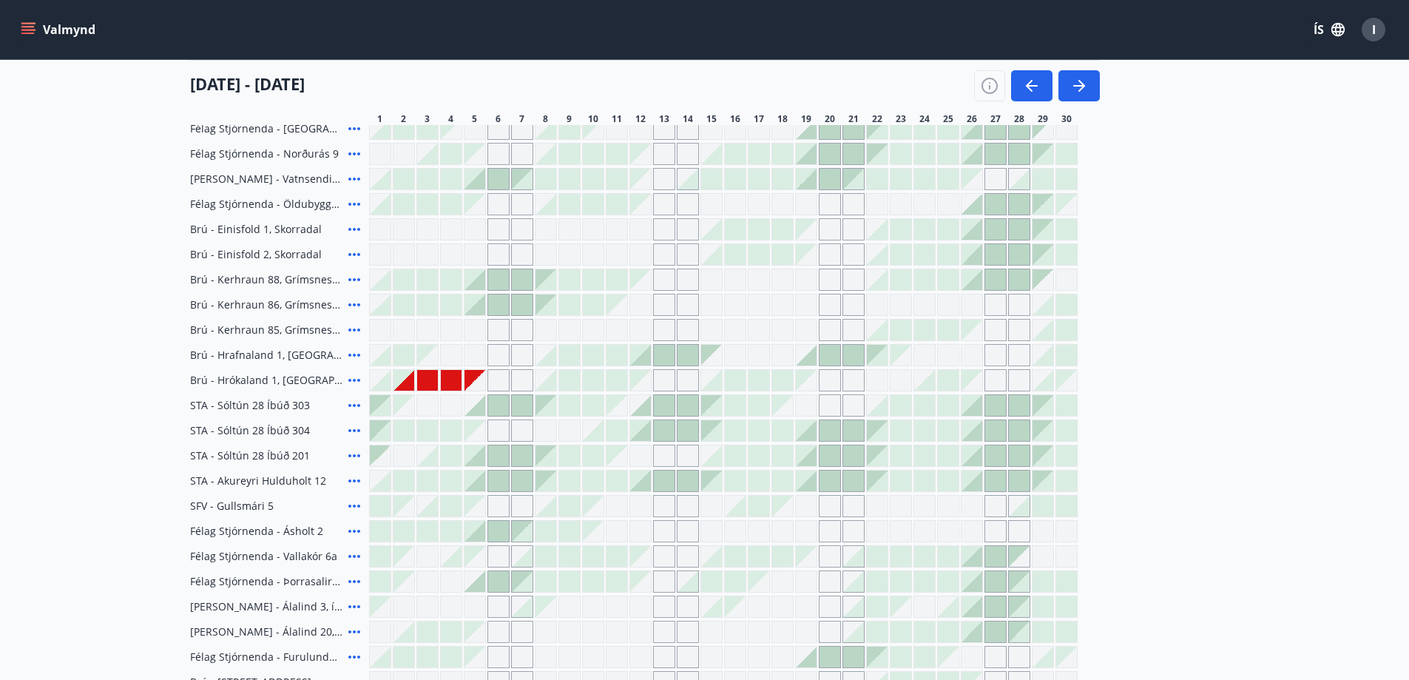
click at [641, 350] on div at bounding box center [640, 355] width 21 height 21
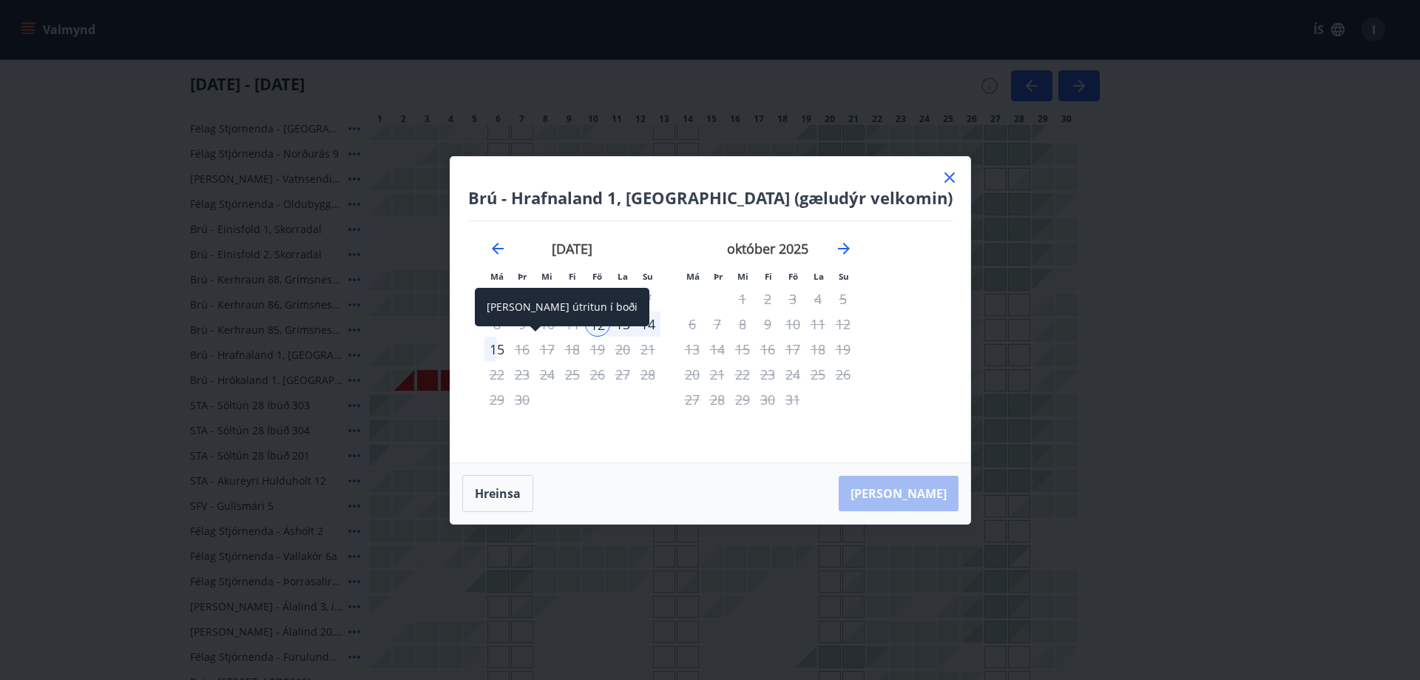
click at [510, 339] on div "15" at bounding box center [496, 348] width 25 height 25
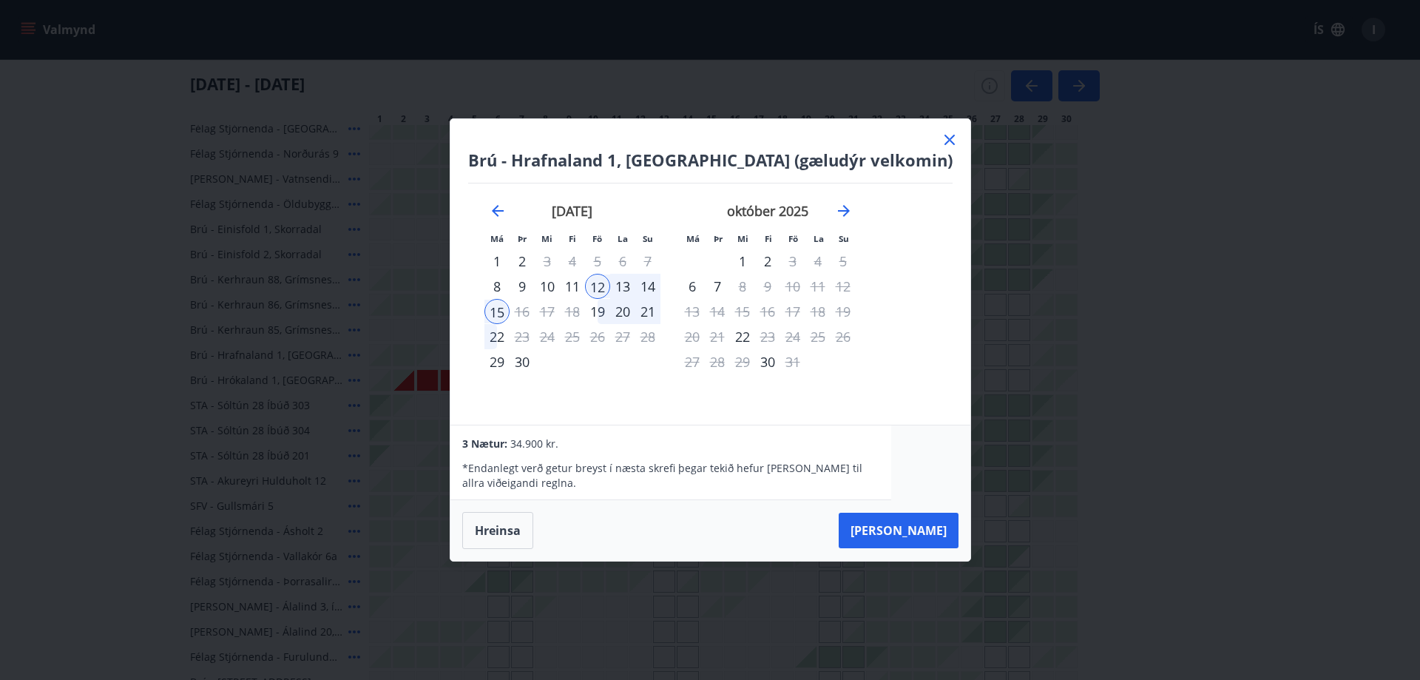
click at [941, 135] on icon at bounding box center [950, 140] width 18 height 18
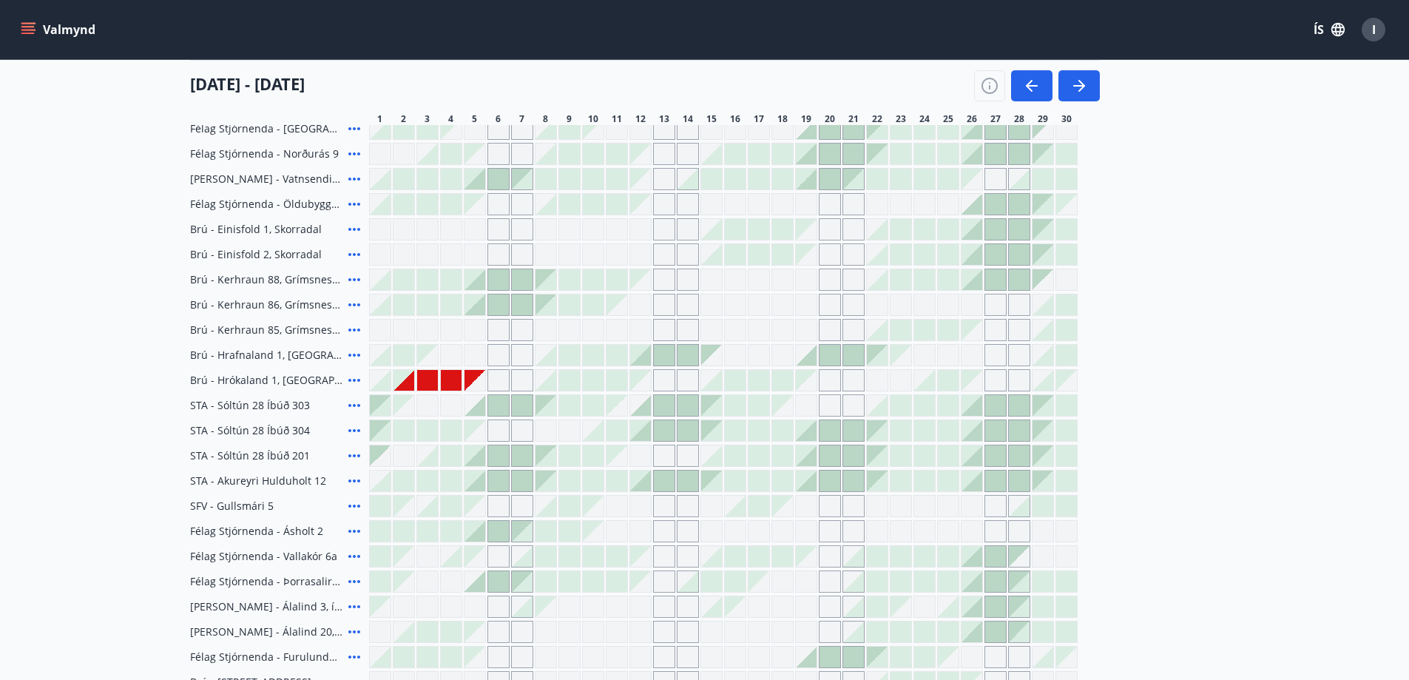
click at [734, 373] on div at bounding box center [735, 380] width 21 height 21
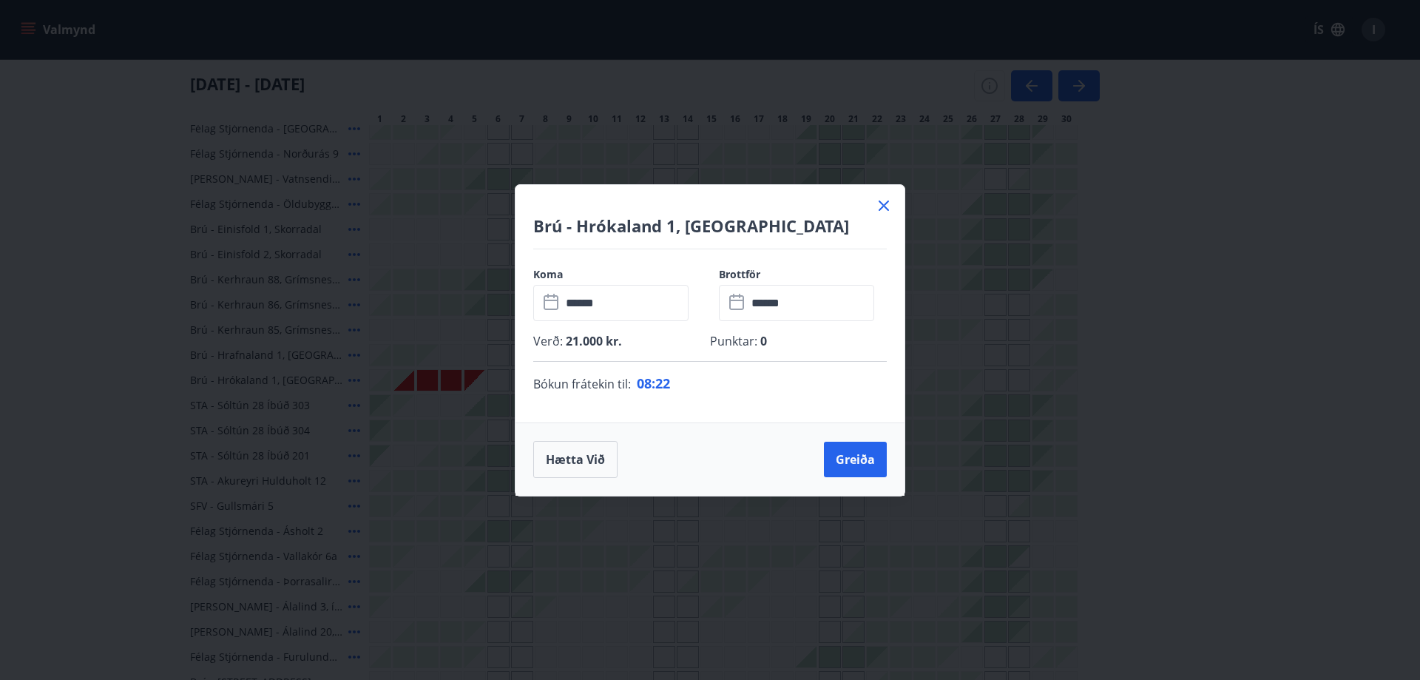
click at [886, 200] on icon at bounding box center [884, 206] width 18 height 18
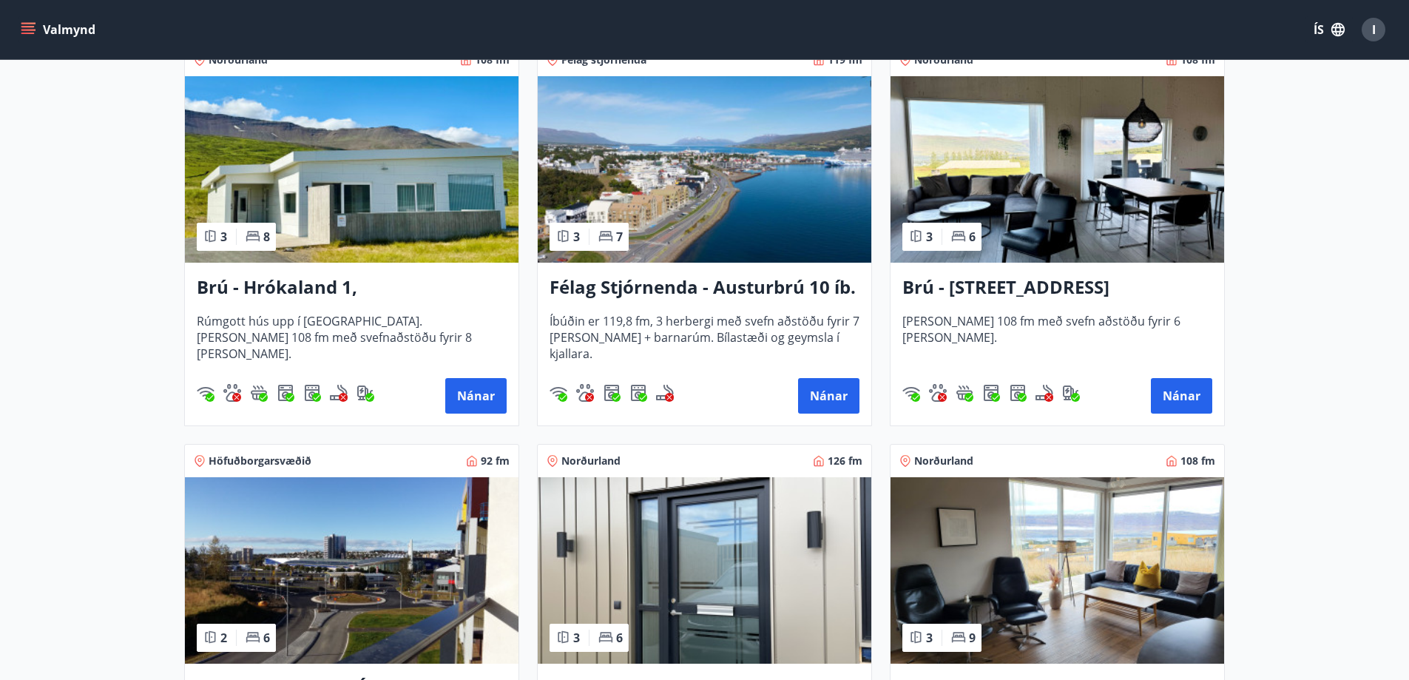
scroll to position [296, 0]
click at [478, 393] on button "Nánar" at bounding box center [475, 396] width 61 height 35
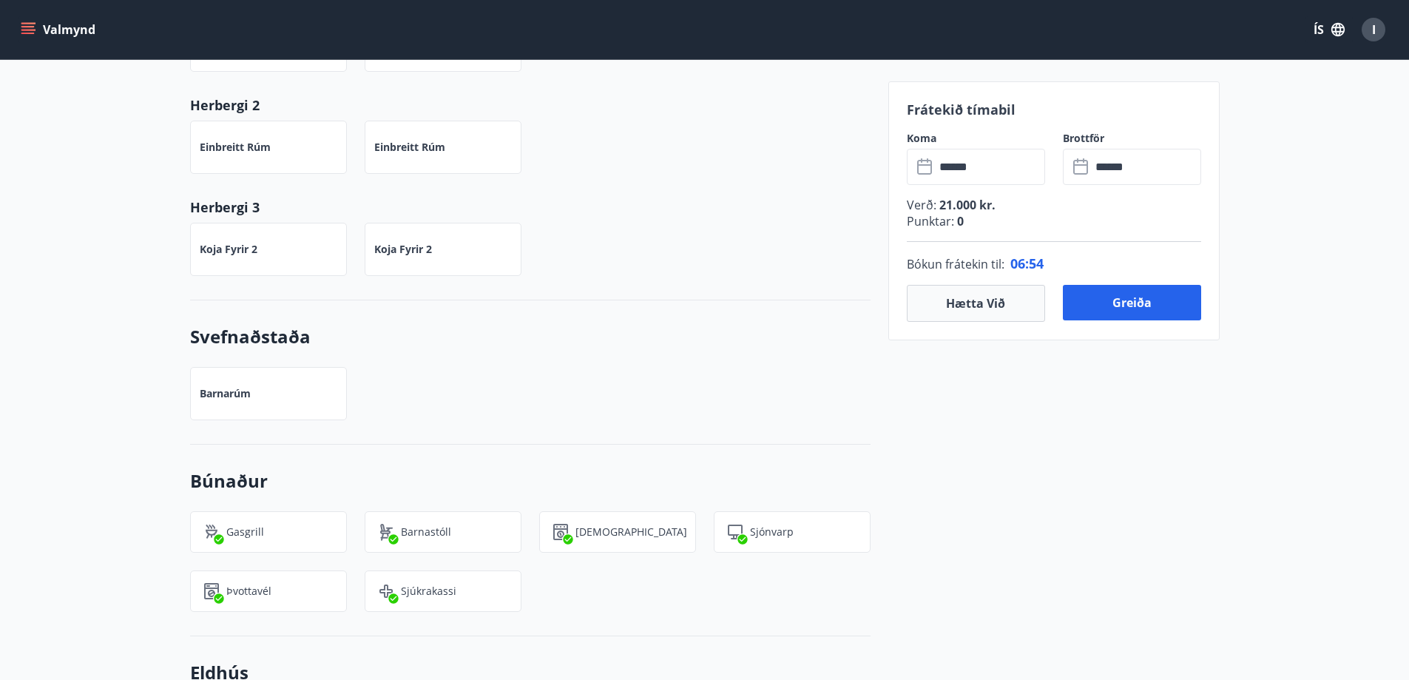
scroll to position [740, 0]
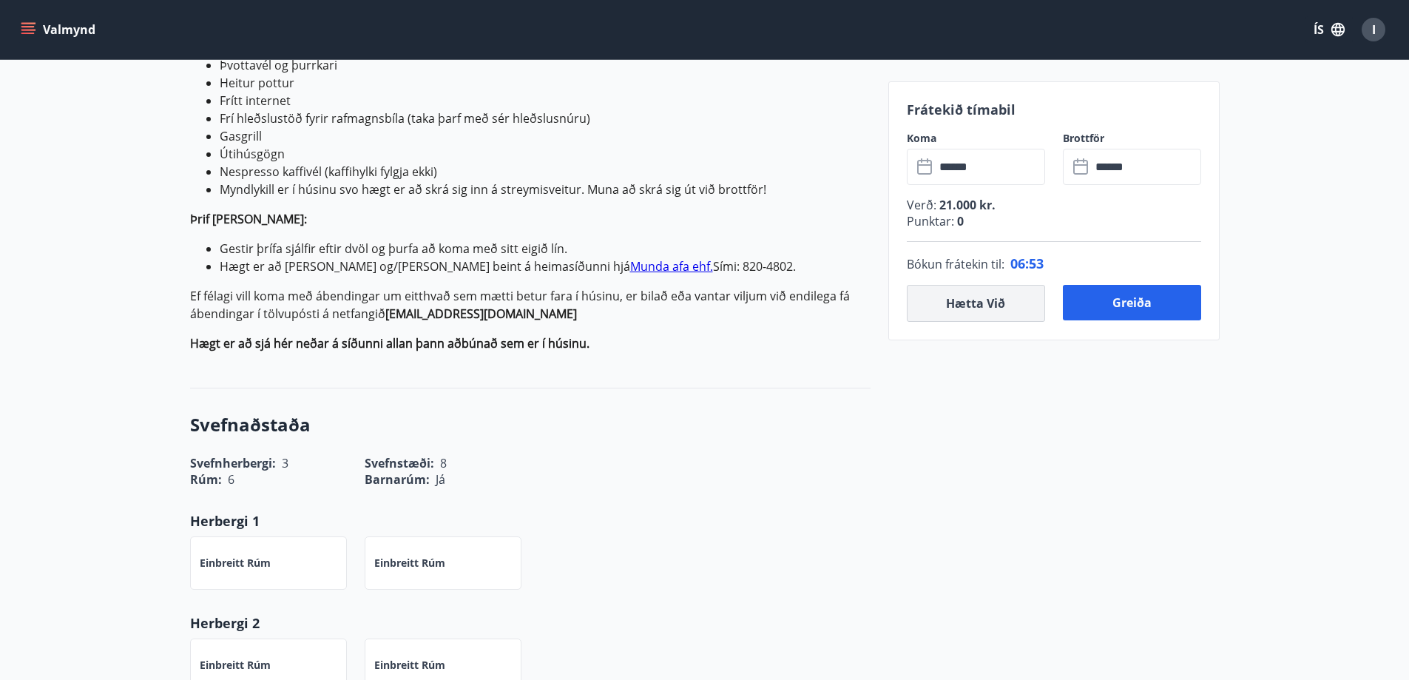
click at [977, 298] on button "Hætta við" at bounding box center [976, 303] width 138 height 37
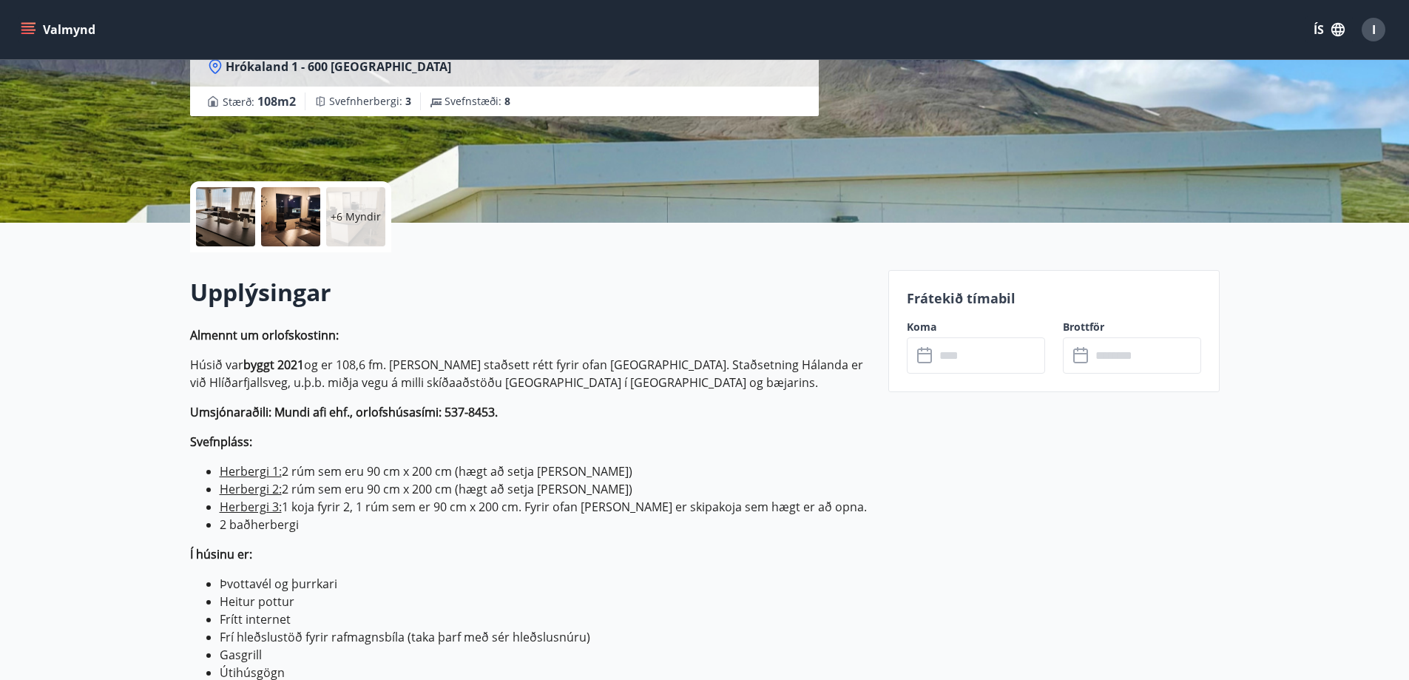
scroll to position [0, 0]
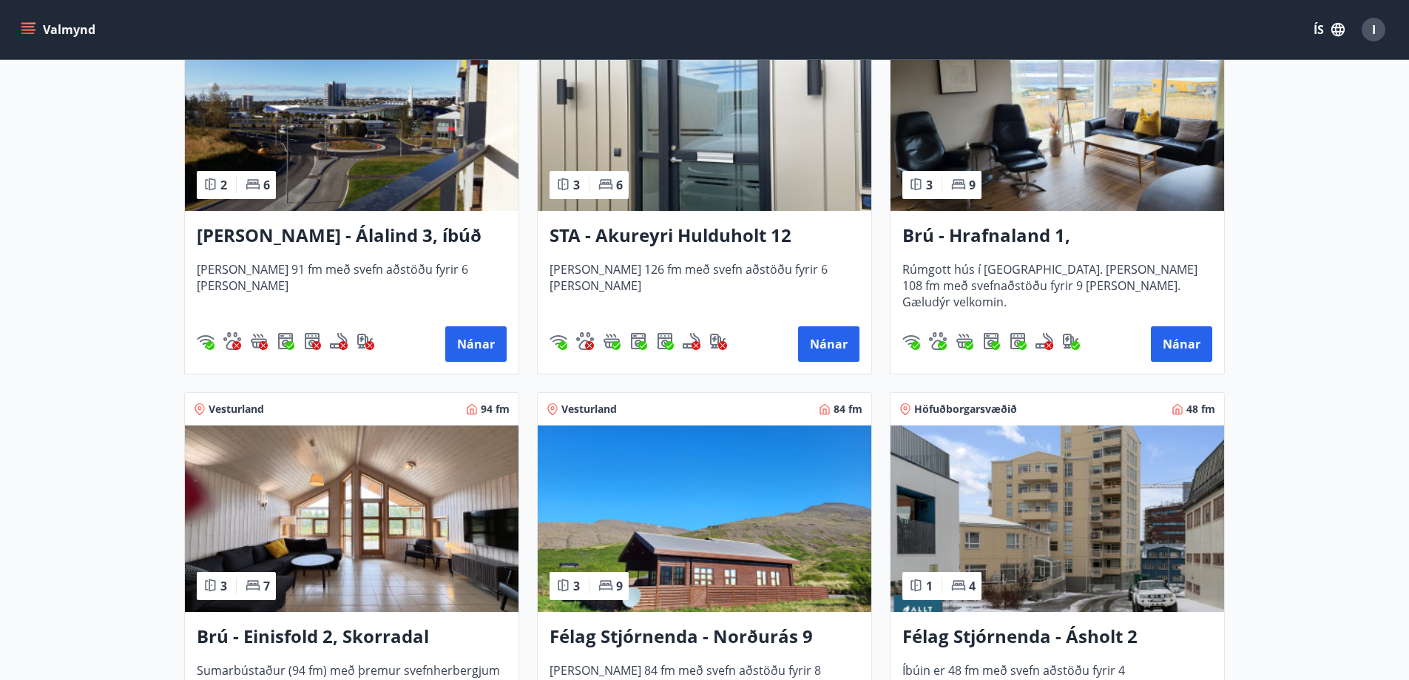
scroll to position [666, 0]
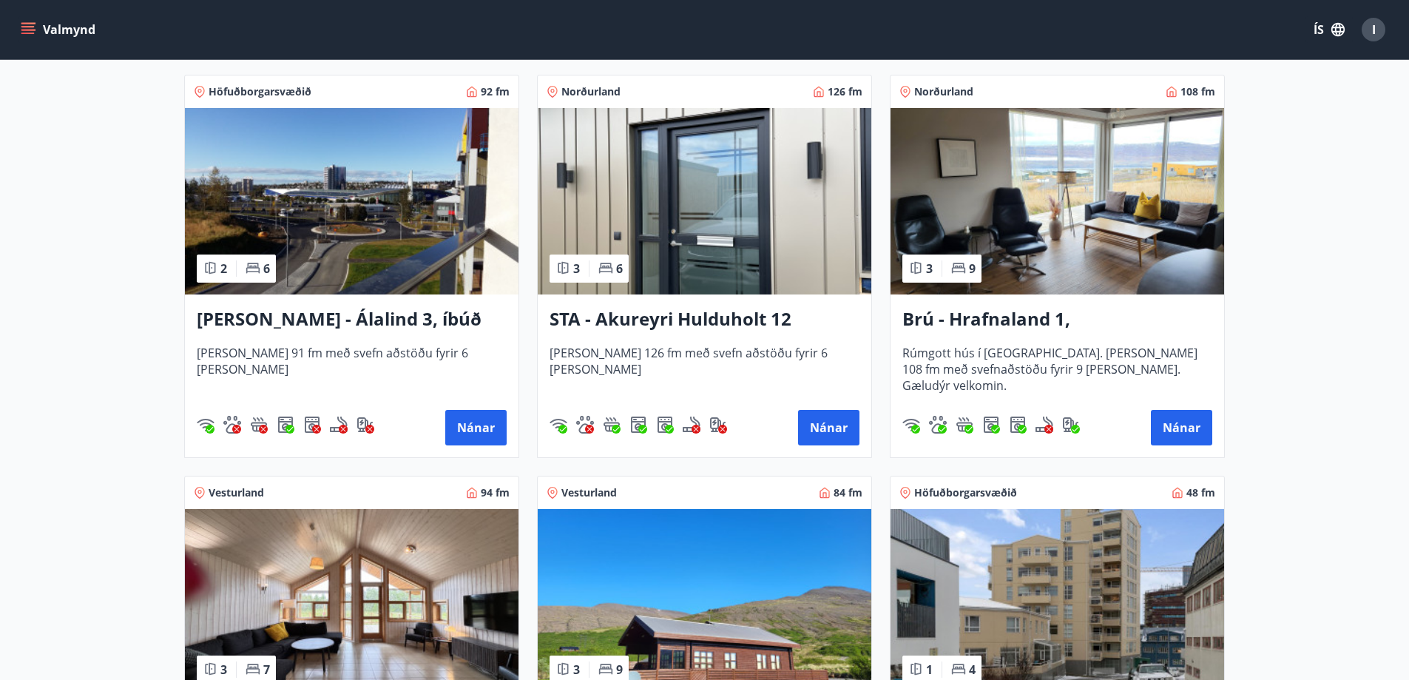
click at [1067, 325] on h3 "Brú - Hrafnaland 1, [GEOGRAPHIC_DATA] (gæludýr velkomin)" at bounding box center [1057, 319] width 310 height 27
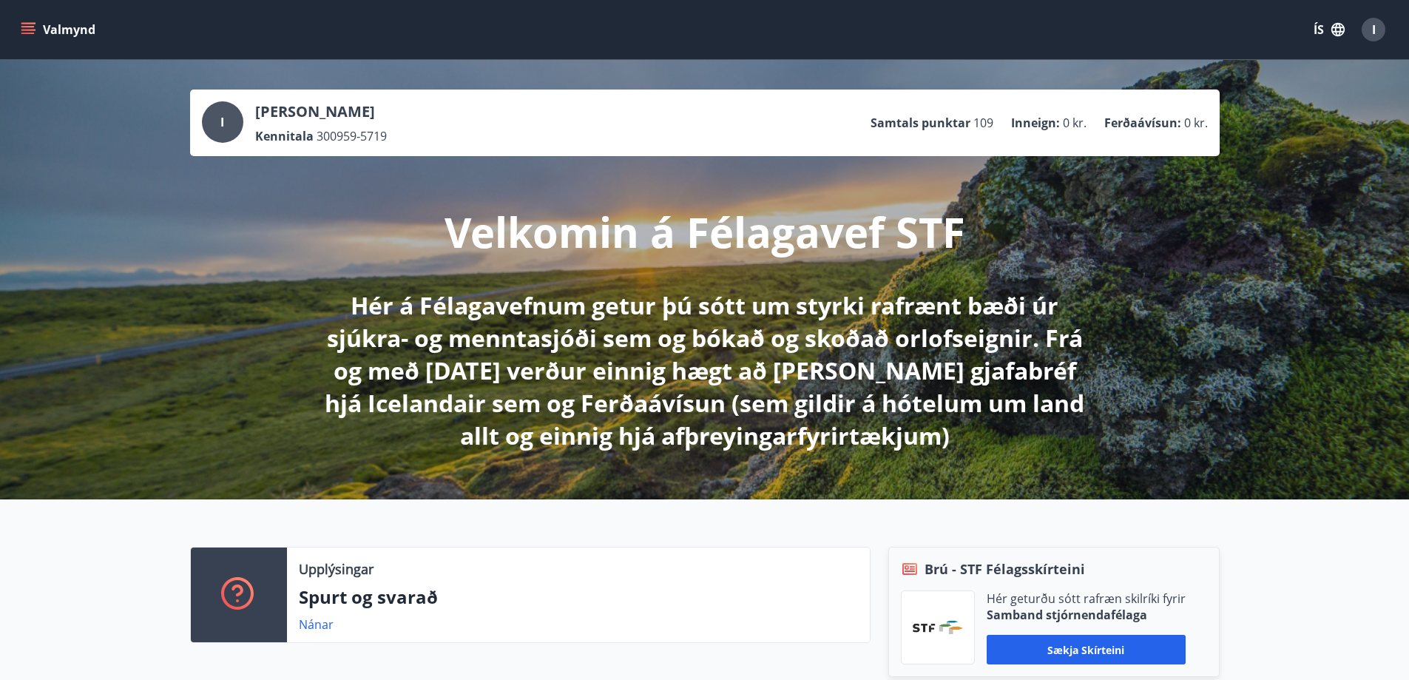
scroll to position [74, 0]
